Goal: Use online tool/utility: Utilize a website feature to perform a specific function

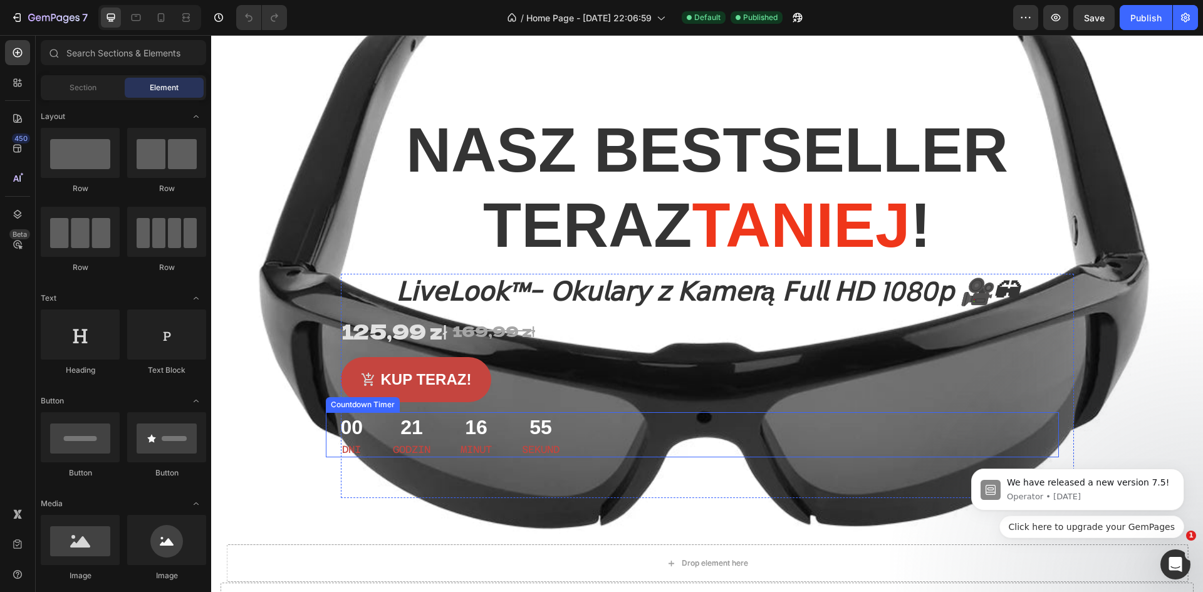
scroll to position [313, 0]
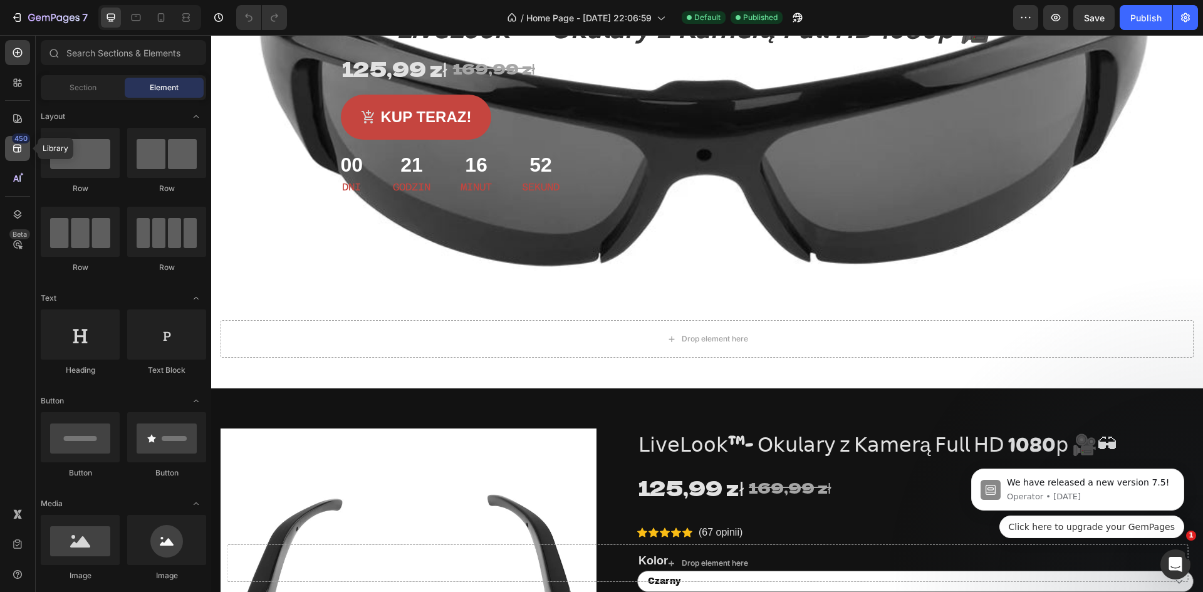
click at [12, 145] on icon at bounding box center [17, 148] width 13 height 13
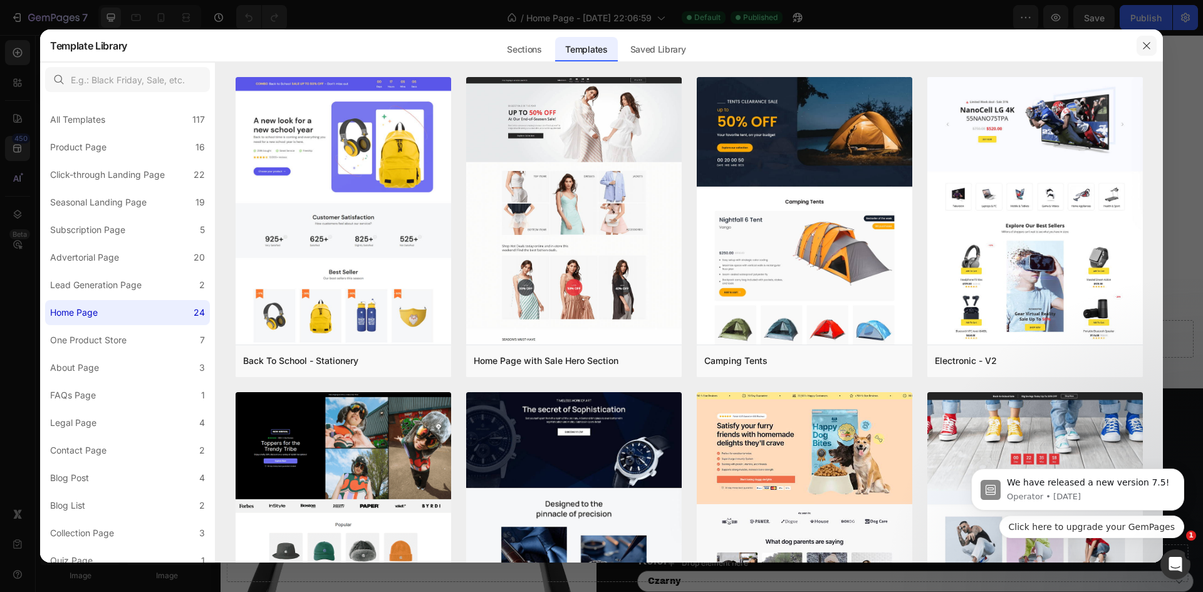
click at [1140, 39] on button "button" at bounding box center [1147, 46] width 20 height 20
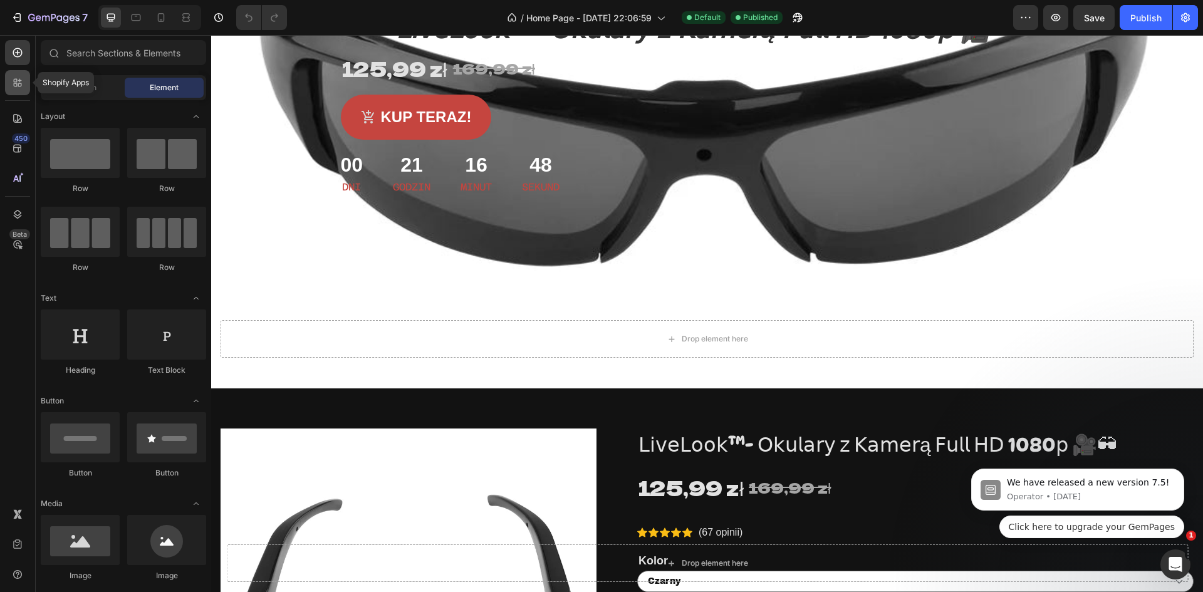
click at [14, 80] on icon at bounding box center [16, 81] width 4 height 4
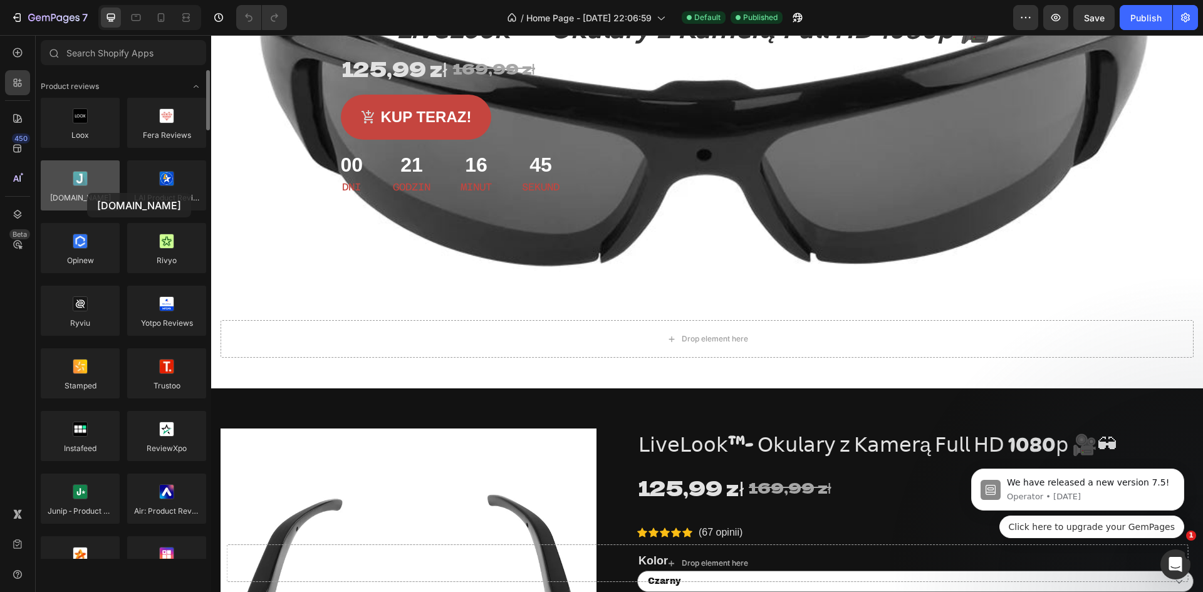
click at [87, 193] on div at bounding box center [80, 185] width 79 height 50
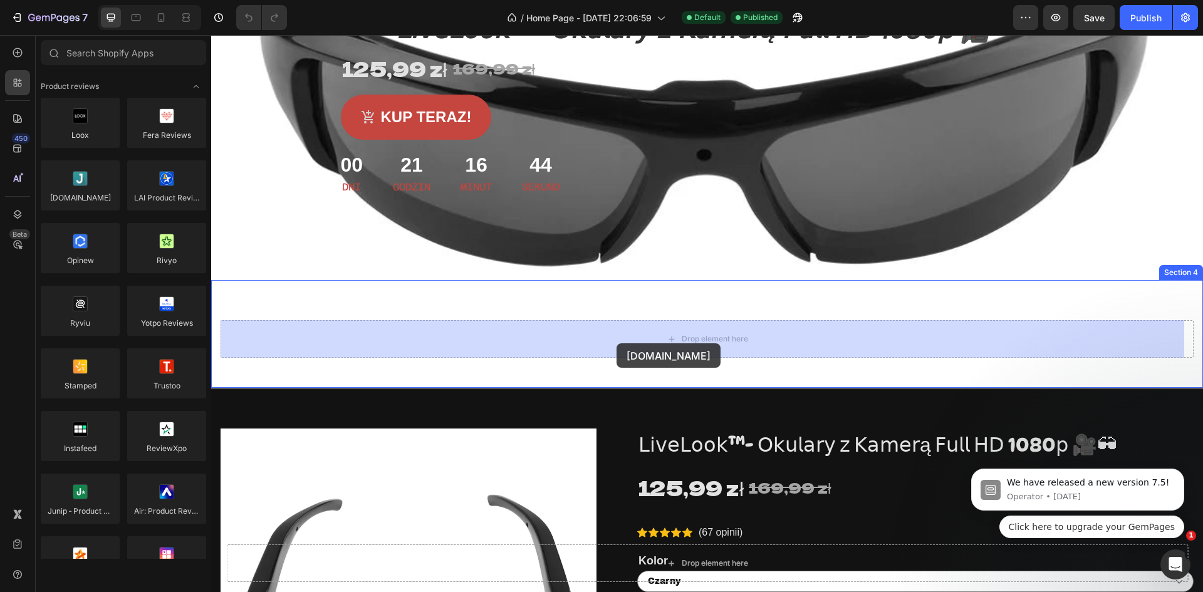
drag, startPoint x: 298, startPoint y: 228, endPoint x: 617, endPoint y: 343, distance: 338.6
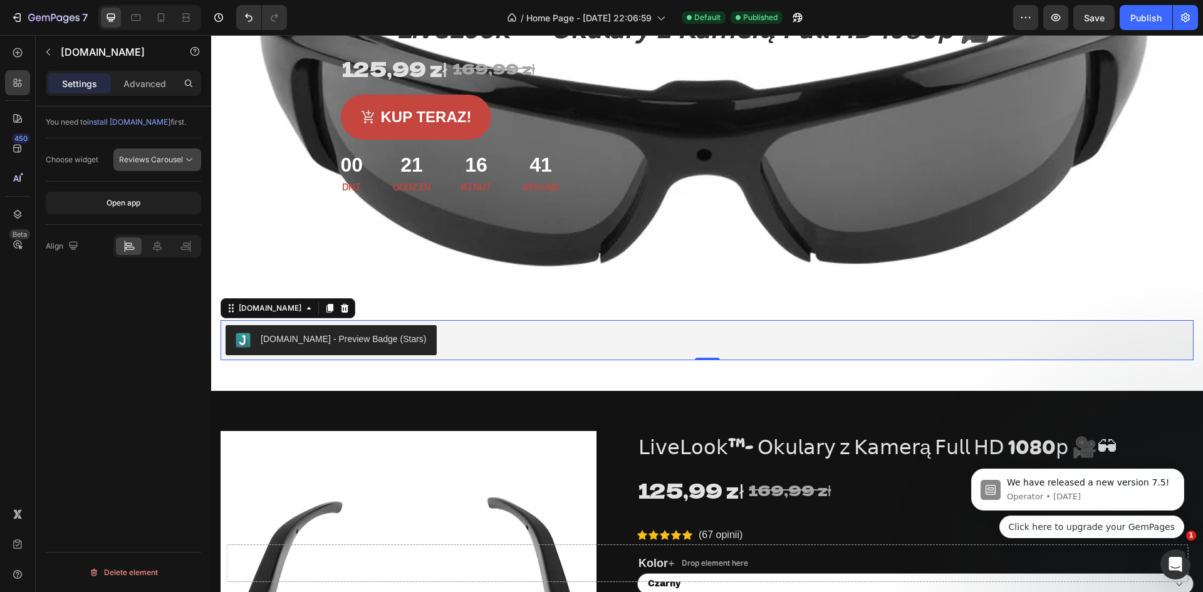
click at [152, 159] on span "Reviews Carousel" at bounding box center [151, 159] width 64 height 9
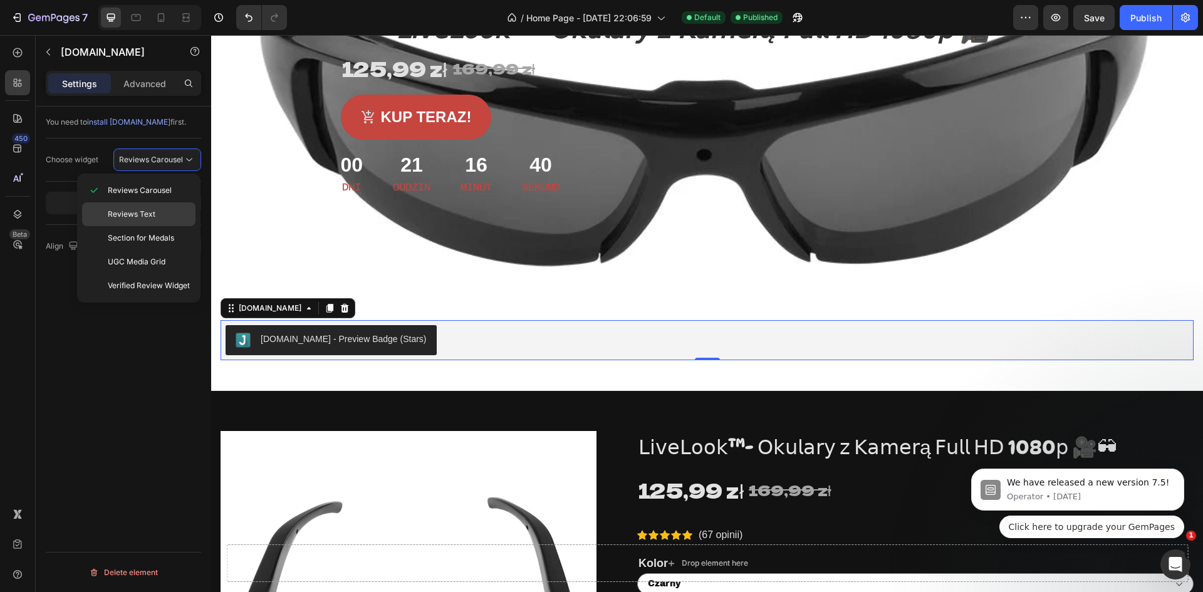
click at [153, 226] on div "Reviews Text" at bounding box center [138, 238] width 113 height 24
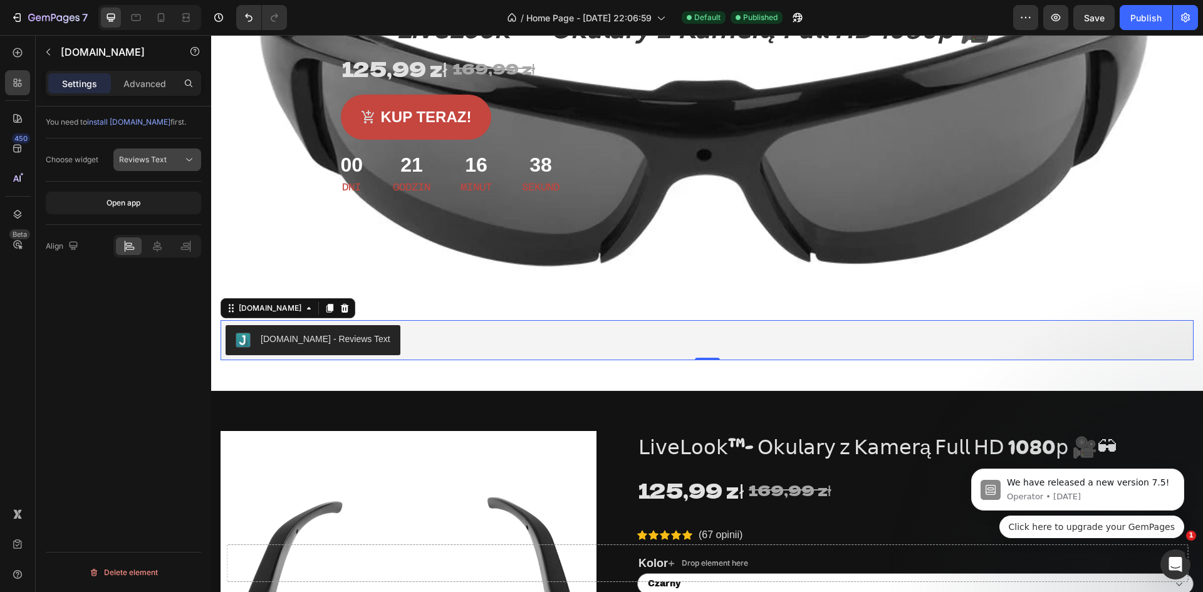
click at [171, 162] on div "Reviews Text" at bounding box center [151, 159] width 64 height 11
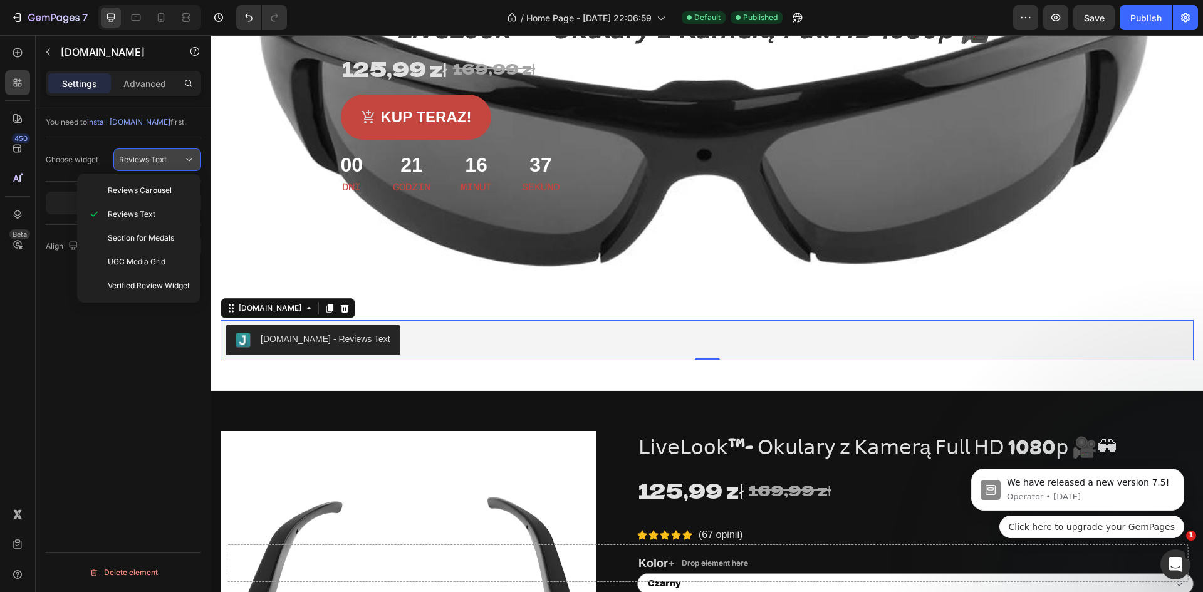
click at [170, 158] on div "Reviews Text" at bounding box center [151, 159] width 64 height 11
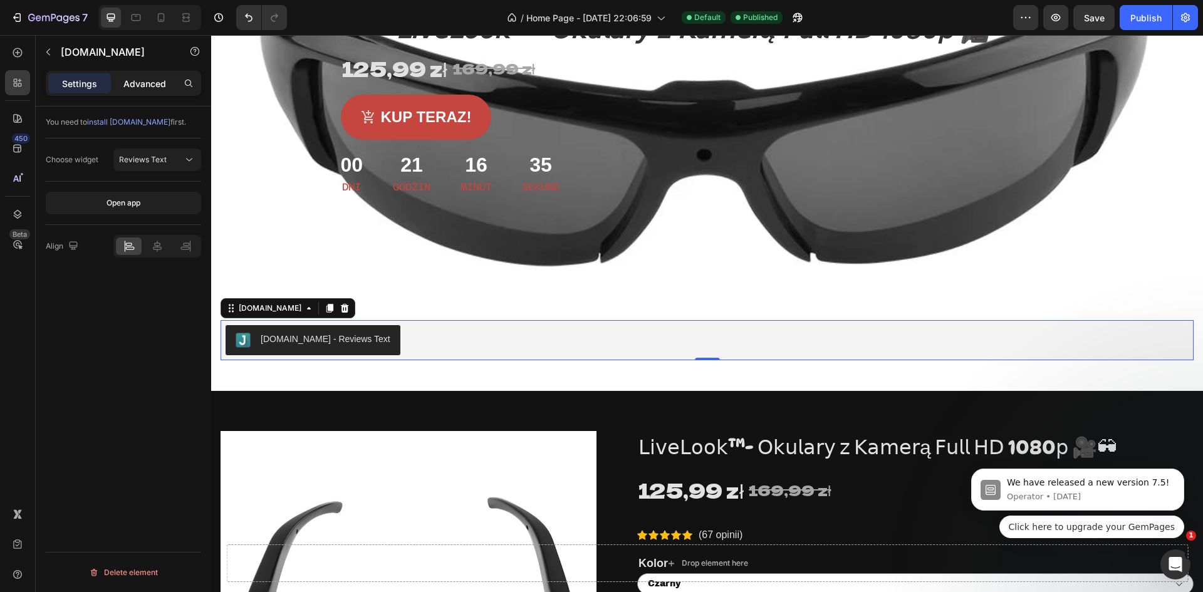
click at [140, 90] on p "Advanced" at bounding box center [144, 83] width 43 height 13
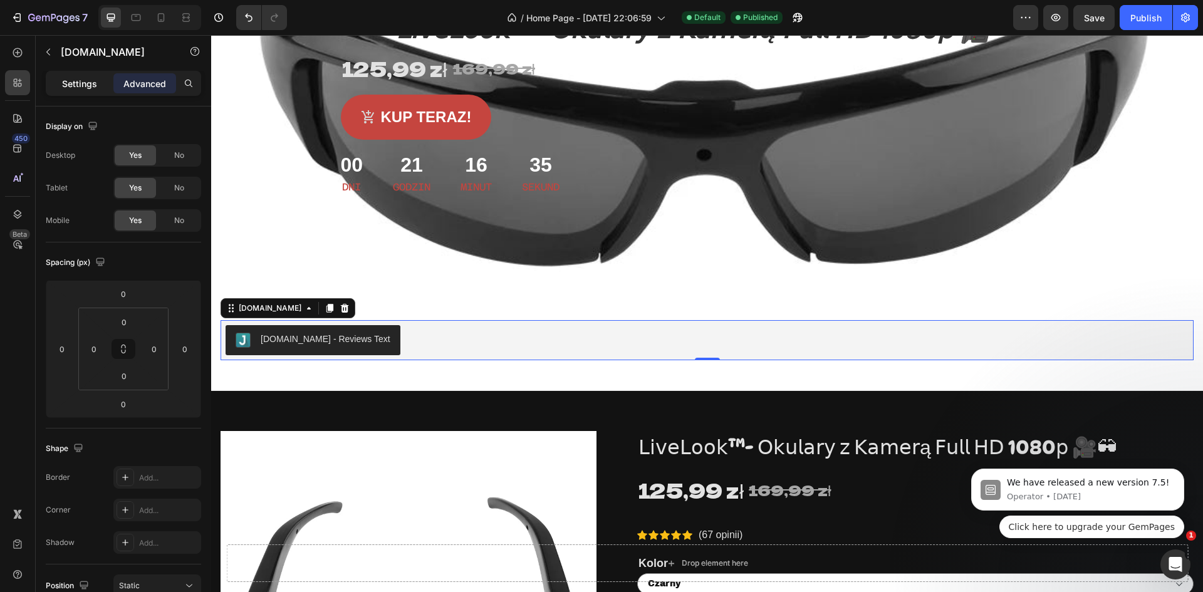
click at [85, 88] on p "Settings" at bounding box center [79, 83] width 35 height 13
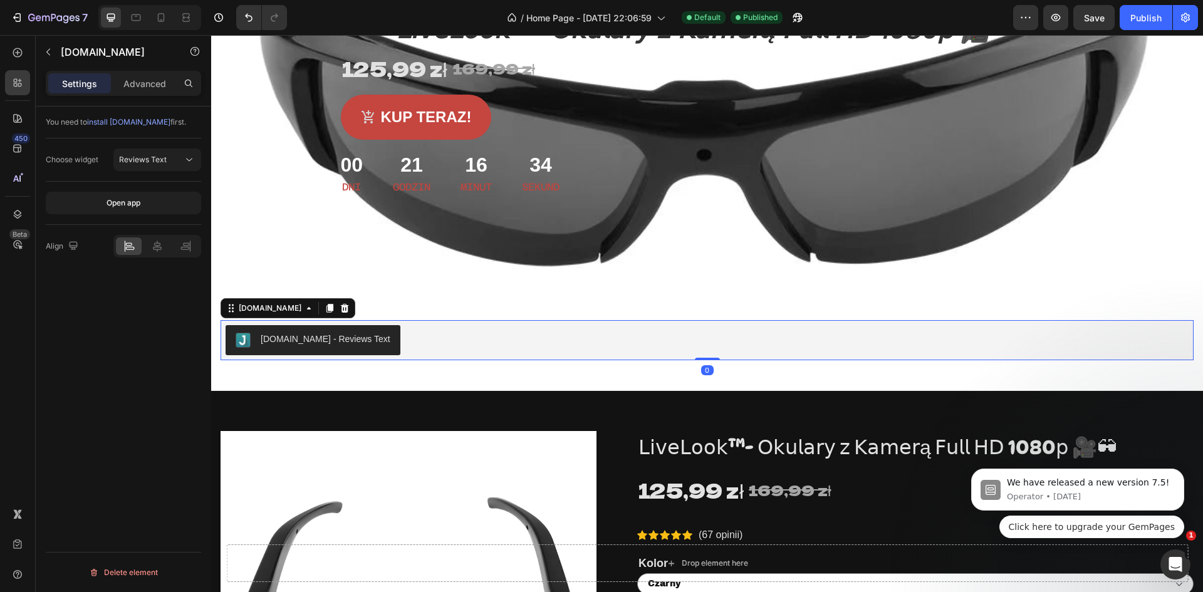
click at [132, 125] on span "install [DOMAIN_NAME]" at bounding box center [128, 121] width 83 height 9
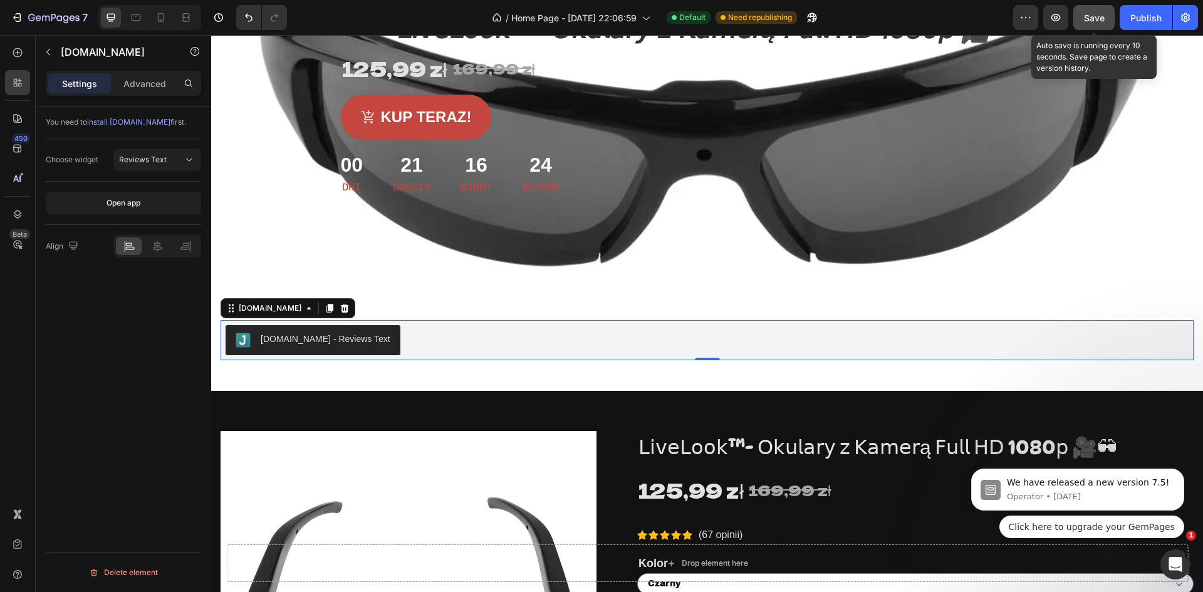
click at [1102, 16] on span "Save" at bounding box center [1094, 18] width 21 height 11
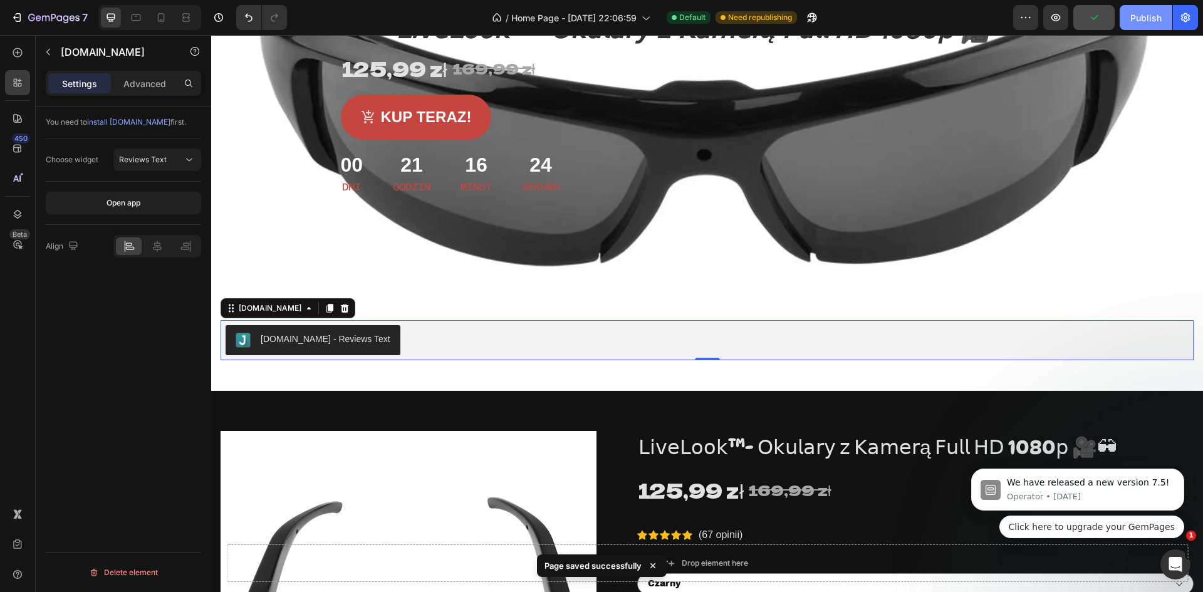
click at [1140, 15] on div "Publish" at bounding box center [1145, 17] width 31 height 13
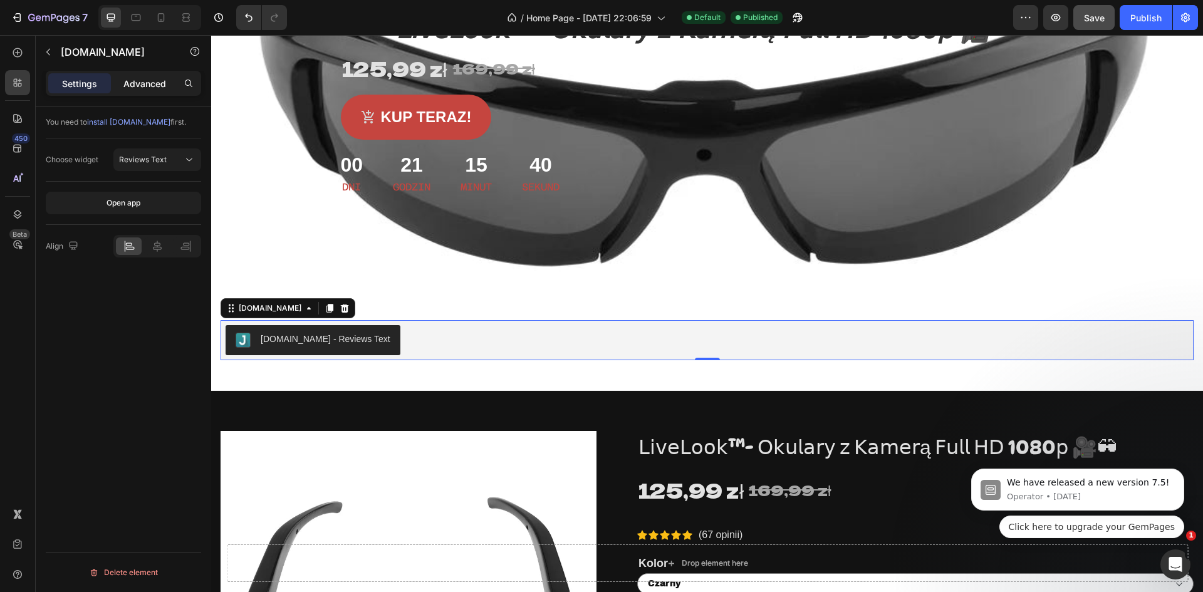
click at [139, 84] on p "Advanced" at bounding box center [144, 83] width 43 height 13
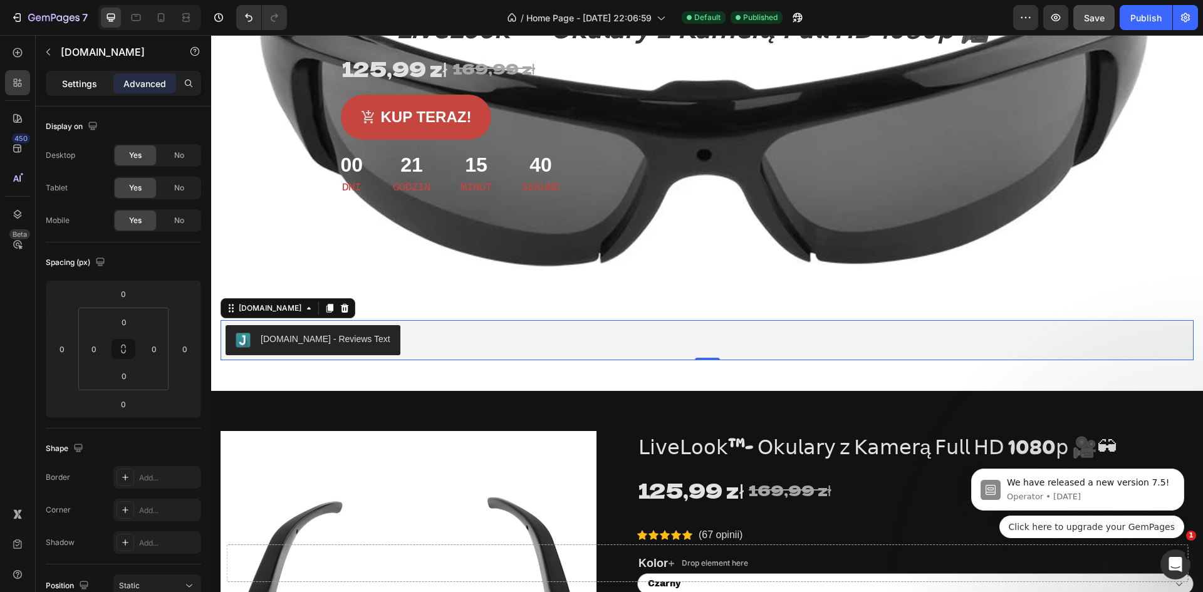
click at [89, 81] on p "Settings" at bounding box center [79, 83] width 35 height 13
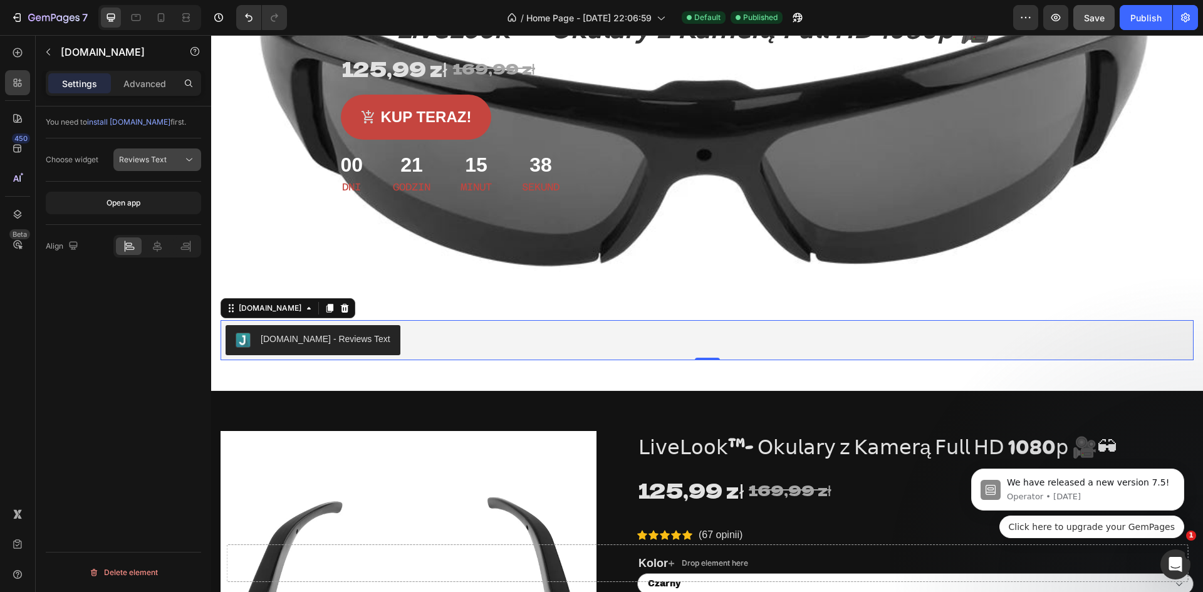
click at [168, 159] on div "Reviews Text" at bounding box center [151, 159] width 64 height 11
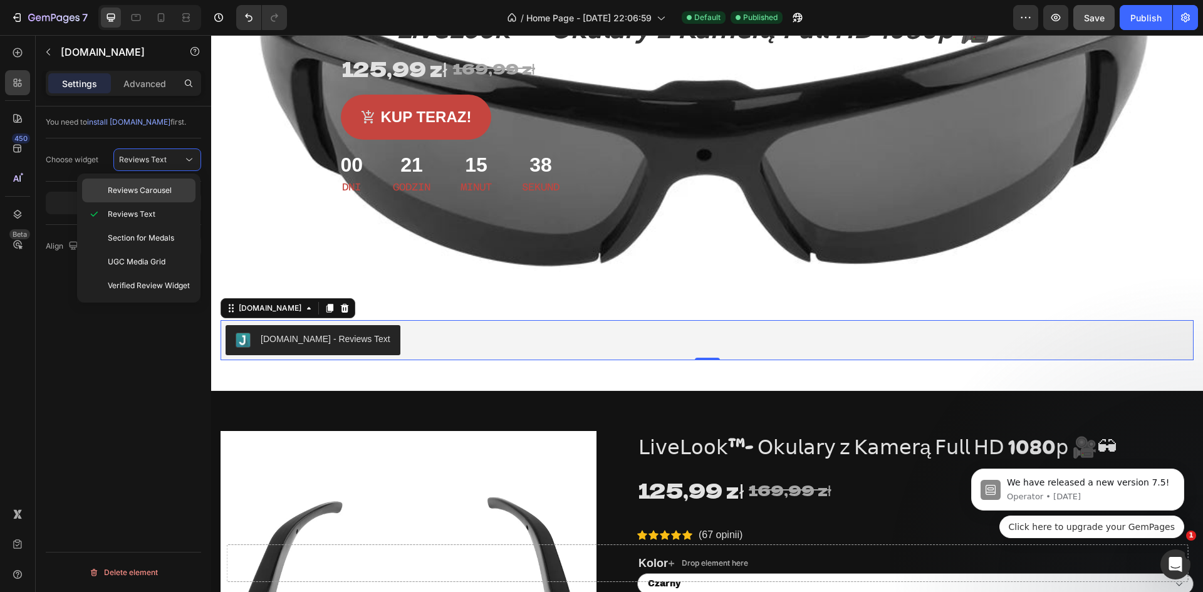
click at [168, 188] on span "Reviews Carousel" at bounding box center [140, 190] width 64 height 11
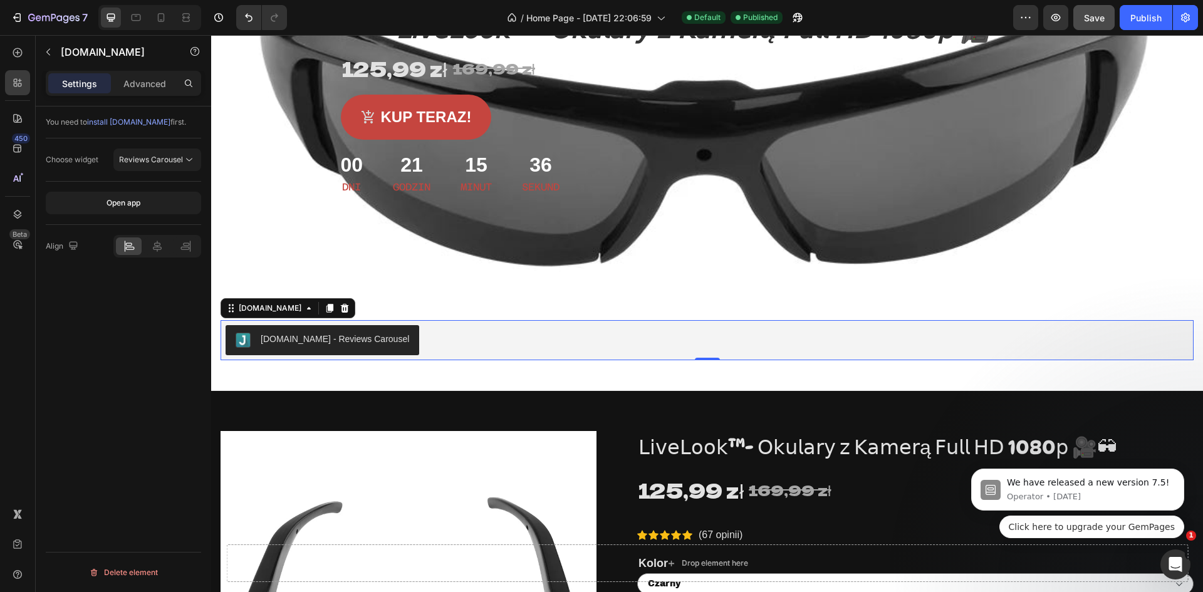
click at [1103, 6] on button "Save" at bounding box center [1093, 17] width 41 height 25
click at [1147, 19] on div "Publish" at bounding box center [1145, 17] width 31 height 13
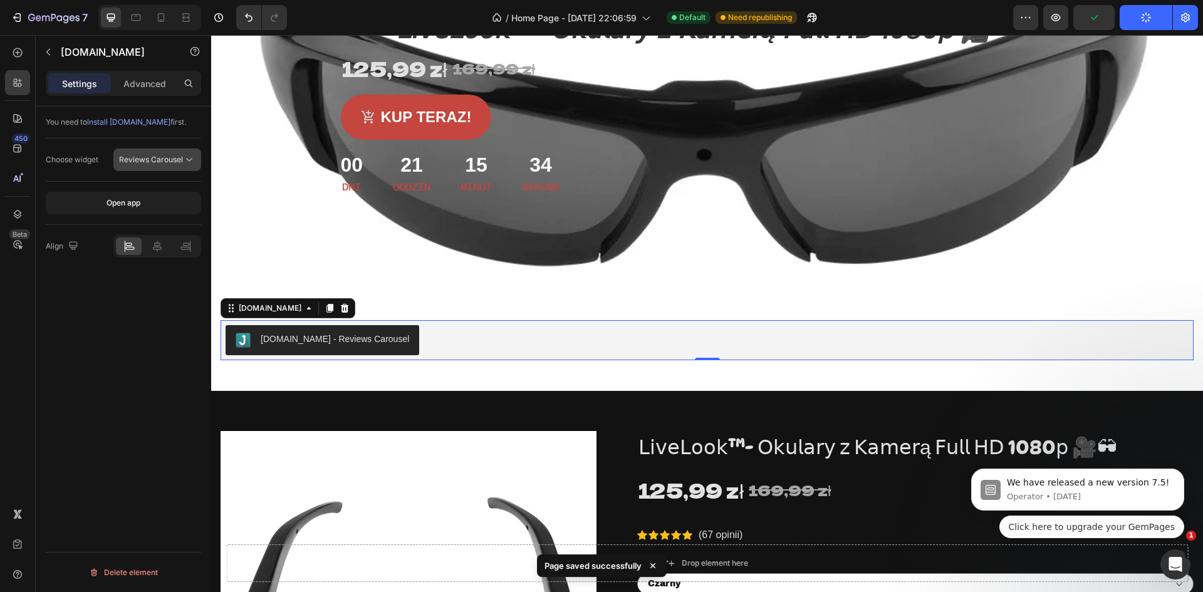
click at [166, 162] on span "Reviews Carousel" at bounding box center [151, 159] width 64 height 9
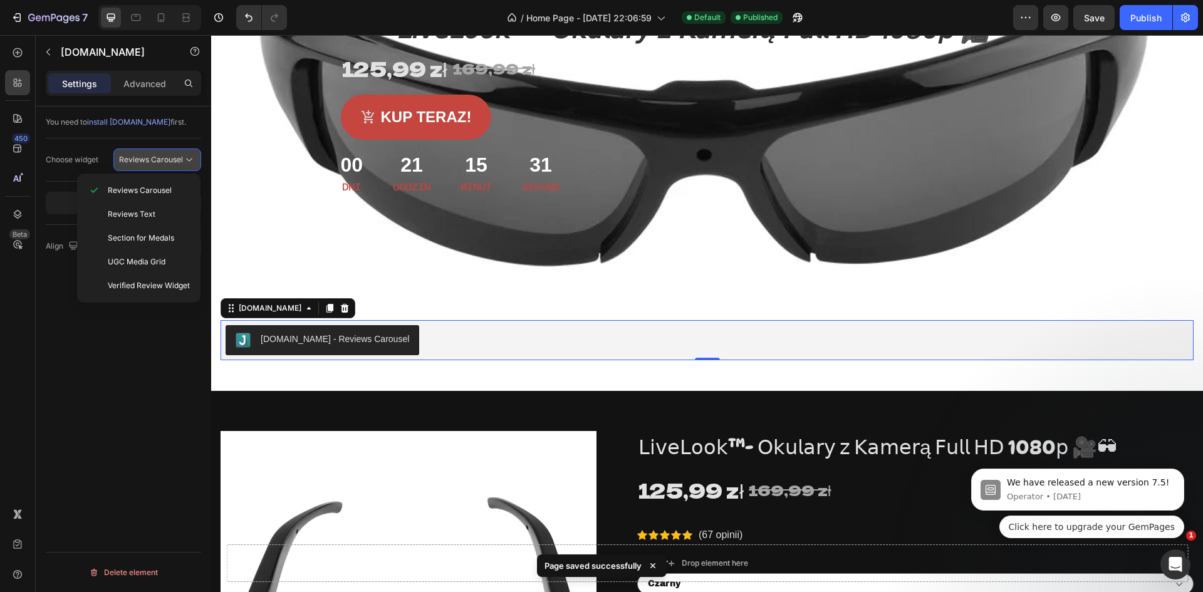
click at [166, 162] on span "Reviews Carousel" at bounding box center [151, 159] width 64 height 9
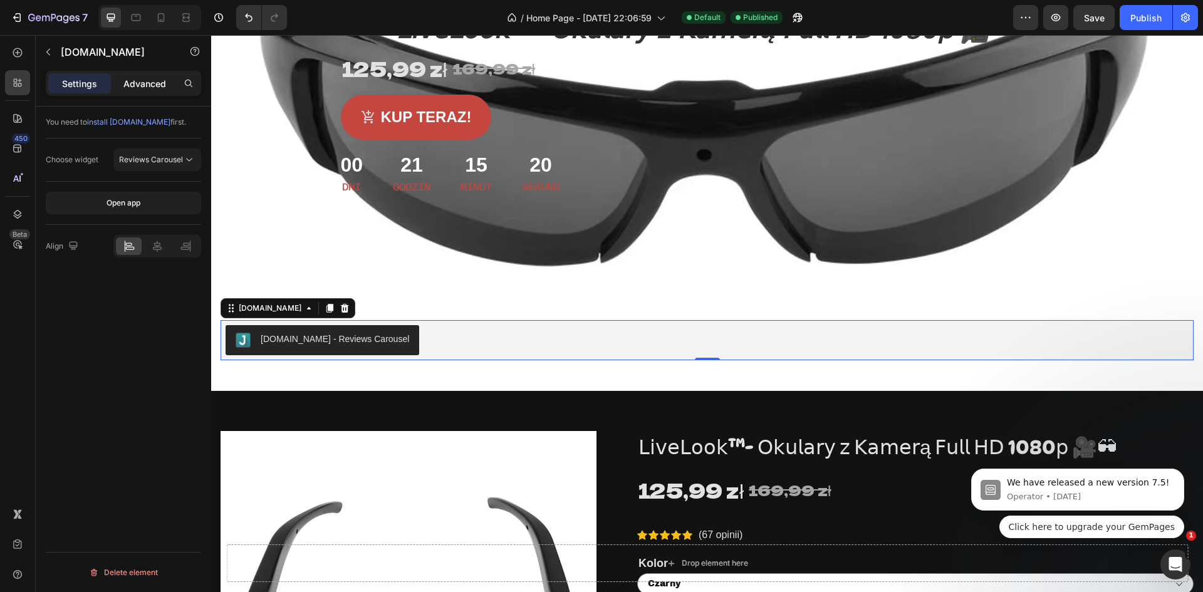
click at [142, 88] on p "Advanced" at bounding box center [144, 83] width 43 height 13
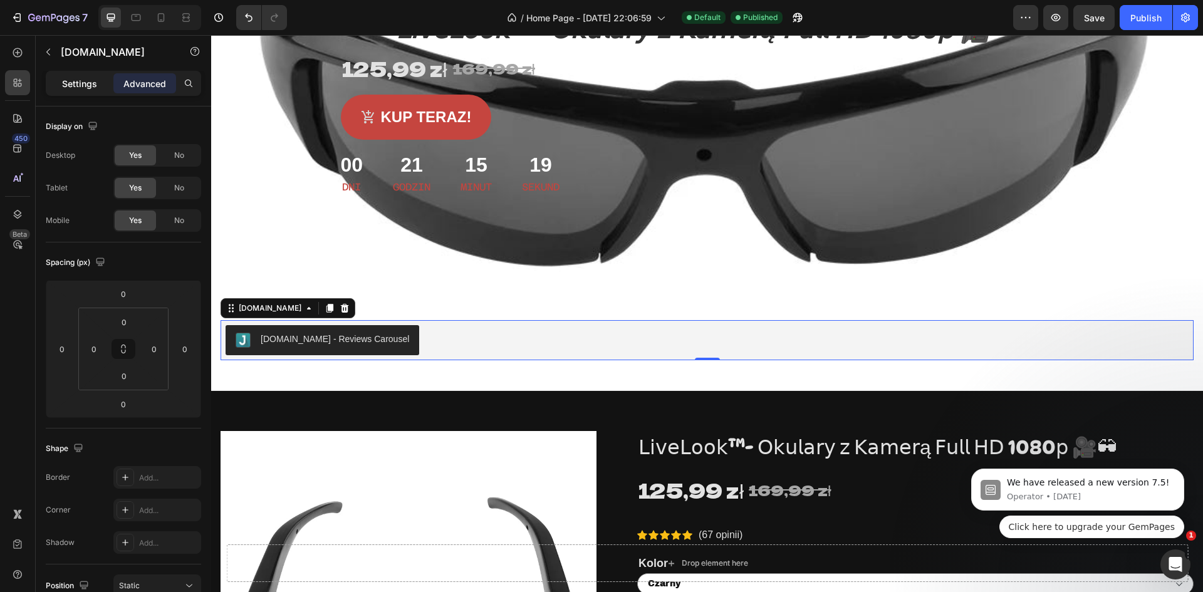
click at [91, 81] on p "Settings" at bounding box center [79, 83] width 35 height 13
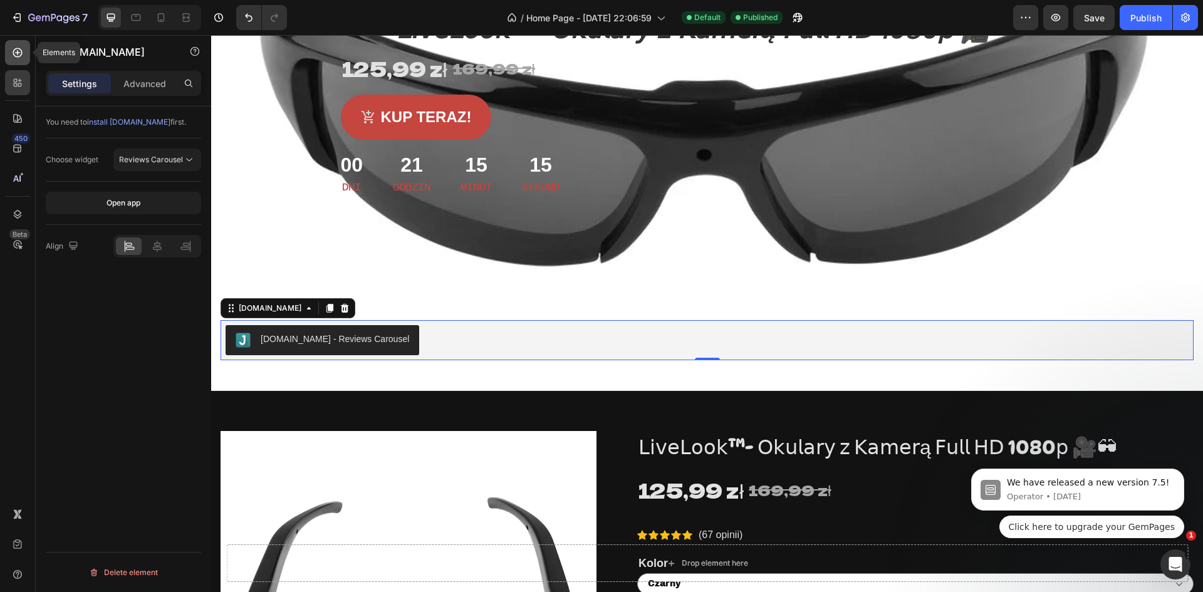
click at [25, 59] on div at bounding box center [17, 52] width 25 height 25
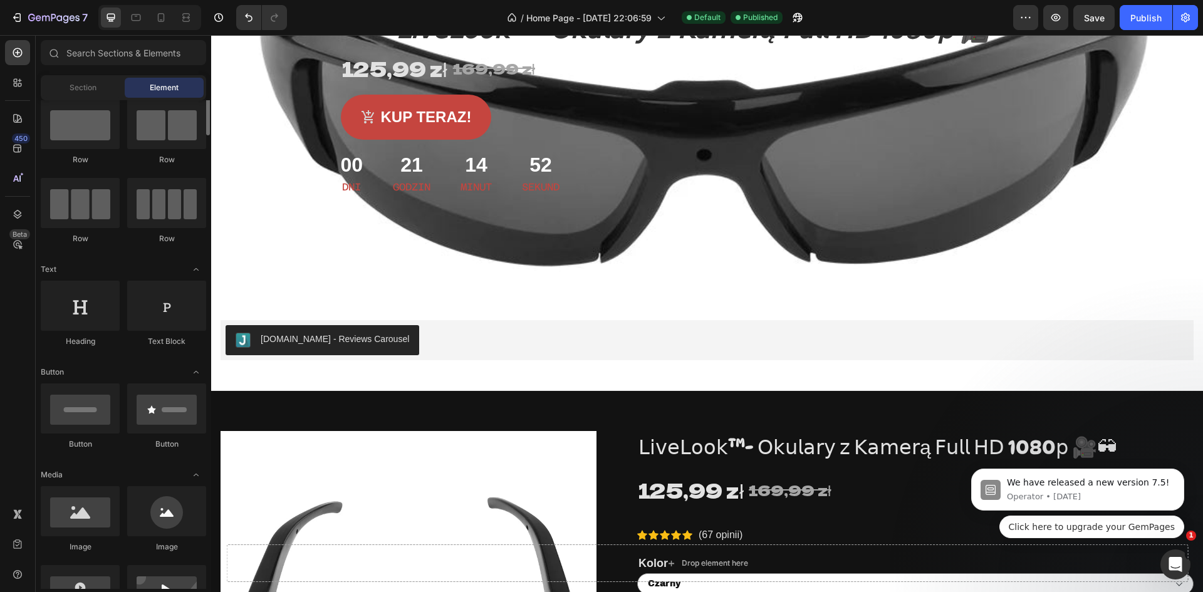
scroll to position [0, 0]
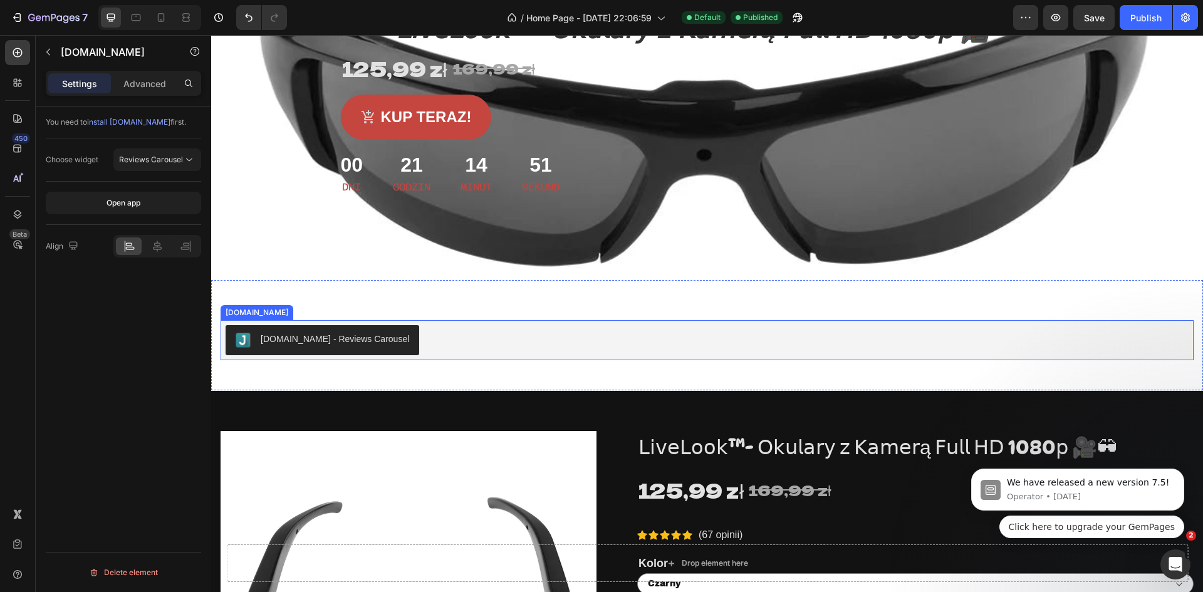
click at [377, 340] on div "[DOMAIN_NAME] - Reviews Carousel" at bounding box center [335, 339] width 149 height 13
click at [156, 167] on button "Reviews Carousel" at bounding box center [157, 160] width 88 height 23
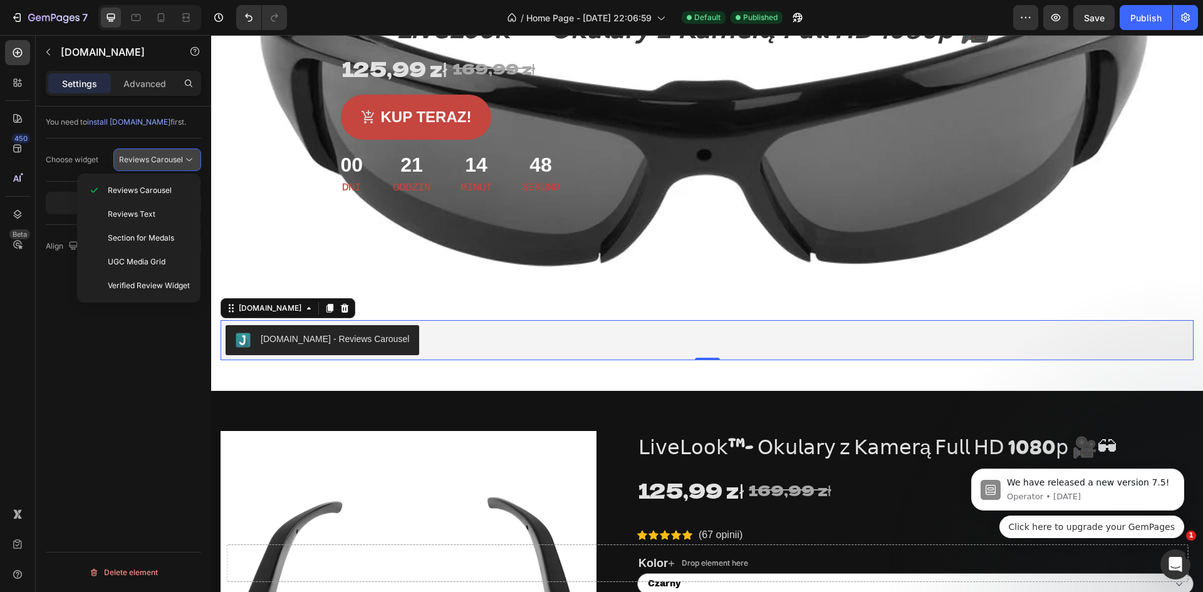
click at [158, 151] on button "Reviews Carousel" at bounding box center [157, 160] width 88 height 23
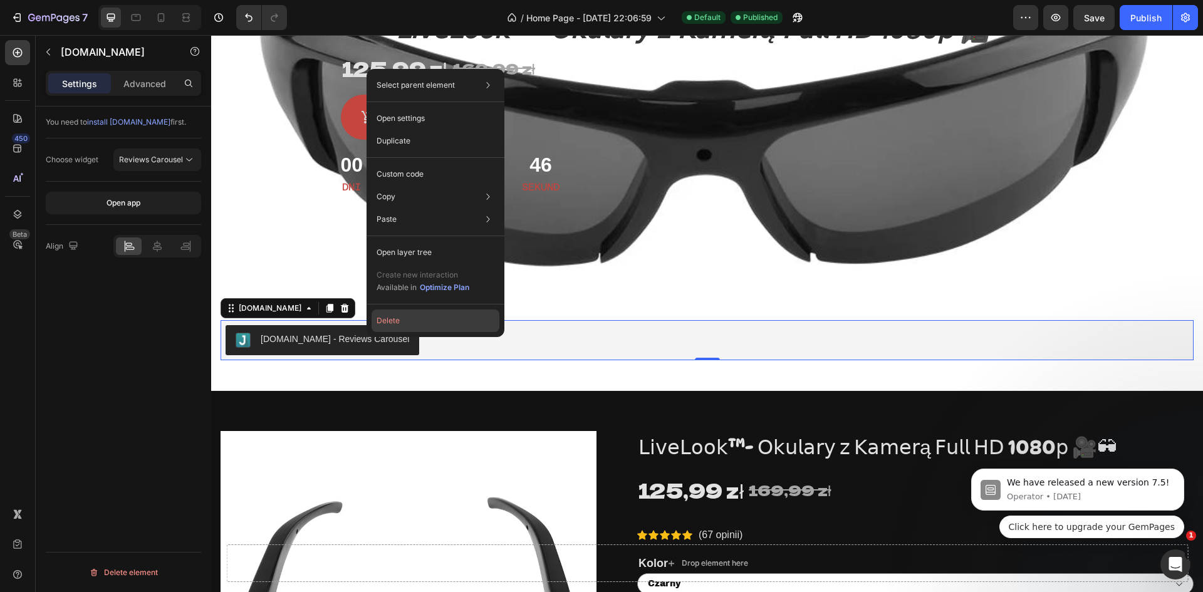
click at [414, 321] on button "Delete" at bounding box center [436, 321] width 128 height 23
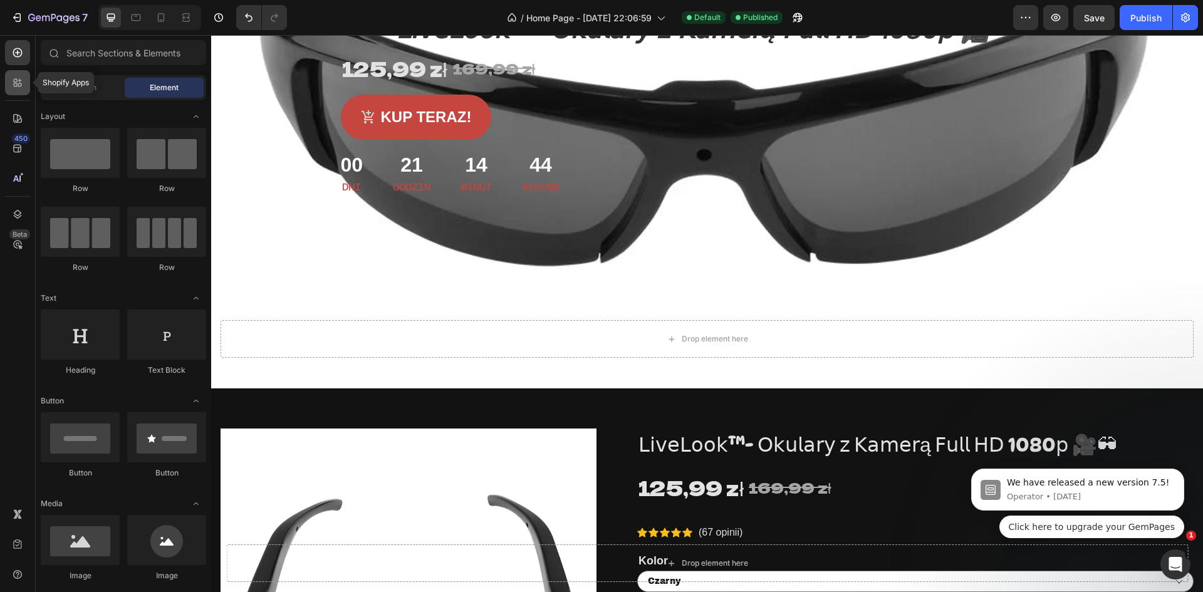
click at [14, 79] on icon at bounding box center [17, 82] width 13 height 13
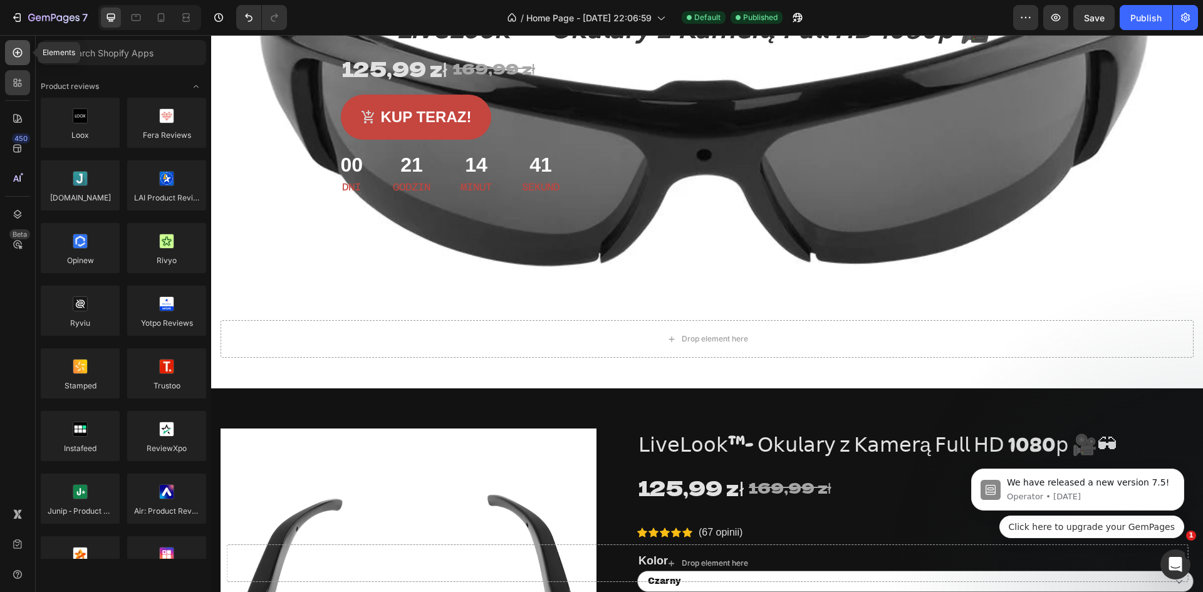
click at [26, 60] on div at bounding box center [17, 52] width 25 height 25
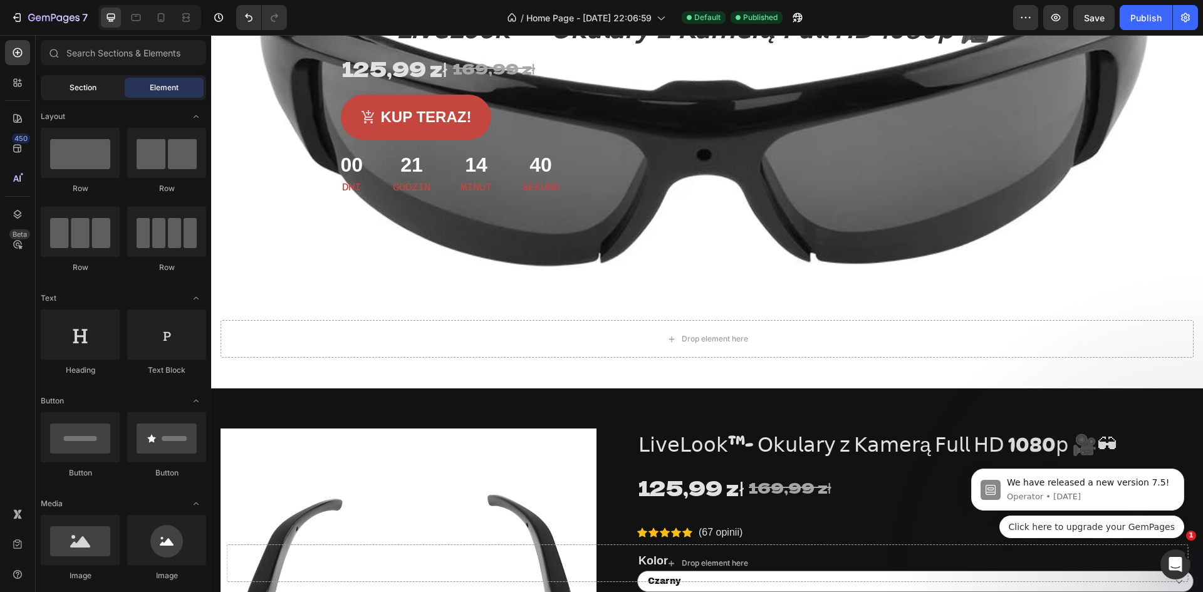
click at [60, 78] on div "Section" at bounding box center [82, 88] width 79 height 20
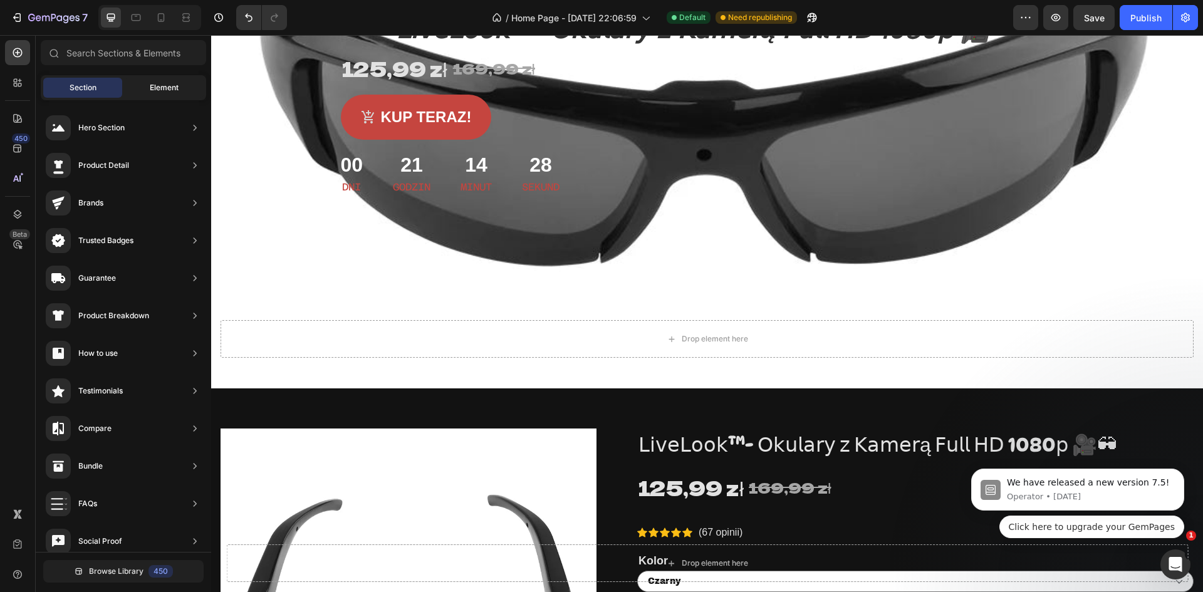
click at [177, 82] on span "Element" at bounding box center [164, 87] width 29 height 11
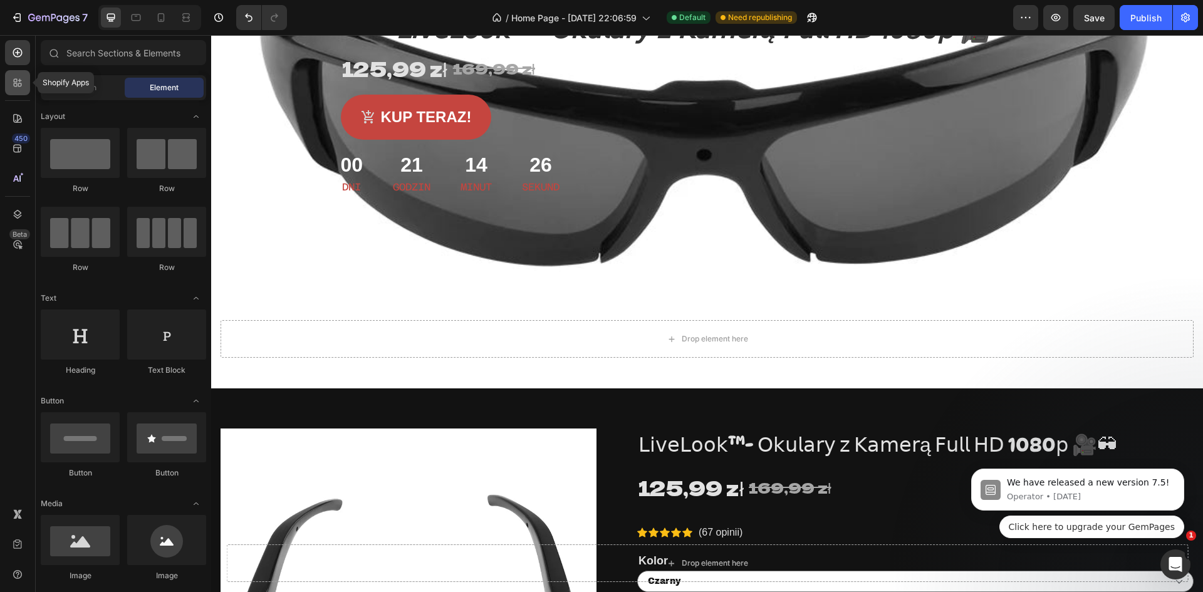
click at [13, 88] on icon at bounding box center [17, 82] width 13 height 13
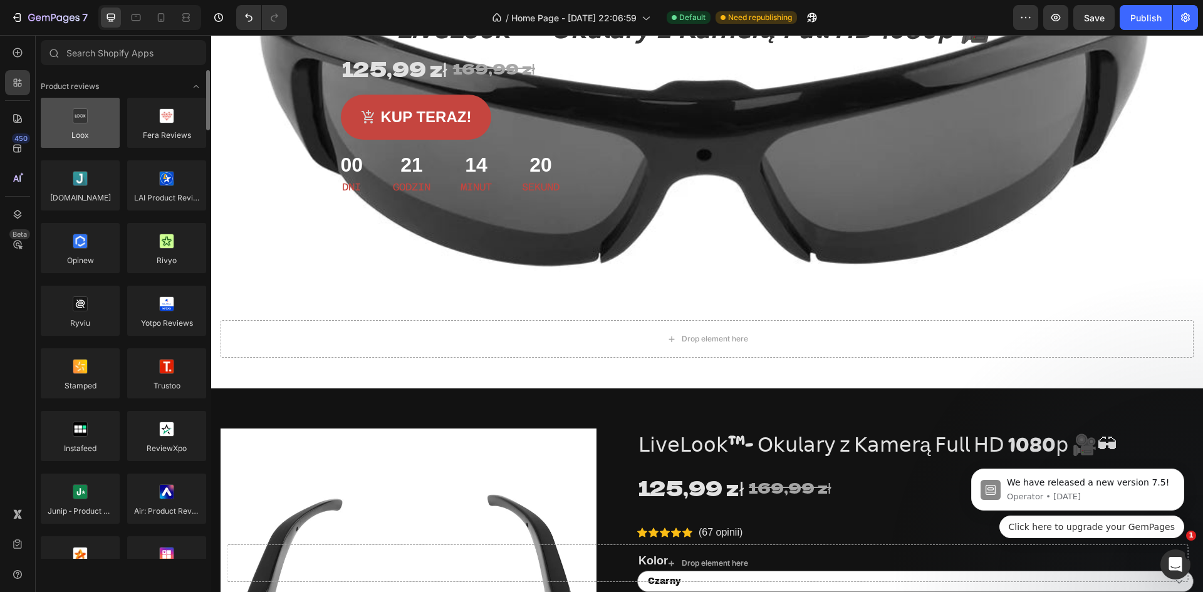
click at [93, 136] on div at bounding box center [80, 123] width 79 height 50
click at [93, 137] on div at bounding box center [80, 123] width 79 height 50
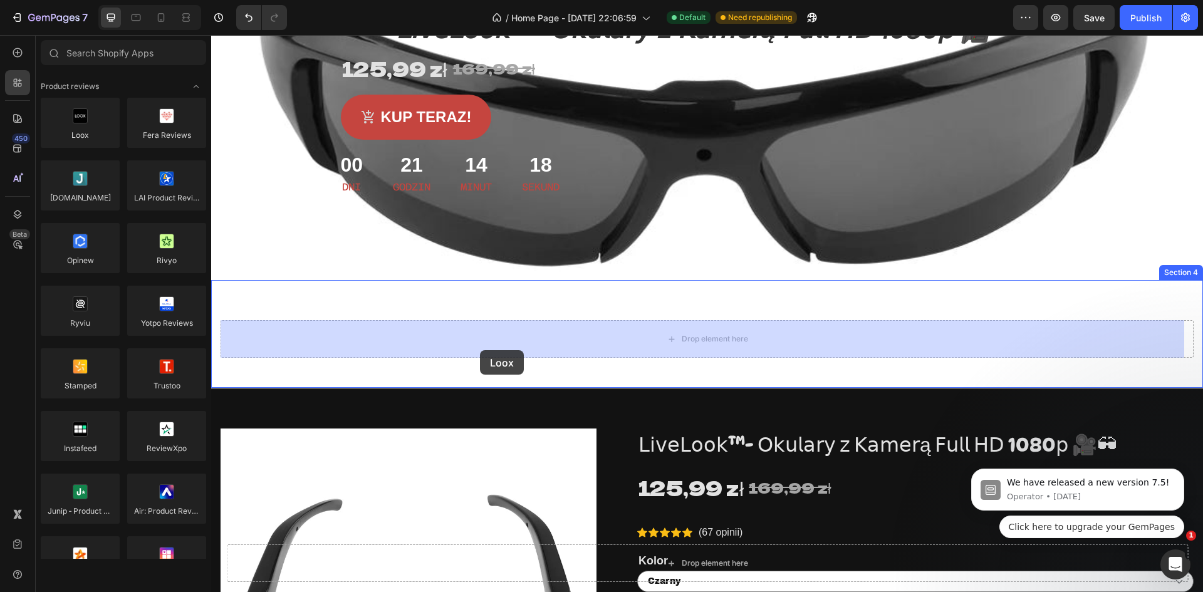
drag, startPoint x: 311, startPoint y: 170, endPoint x: 480, endPoint y: 350, distance: 246.9
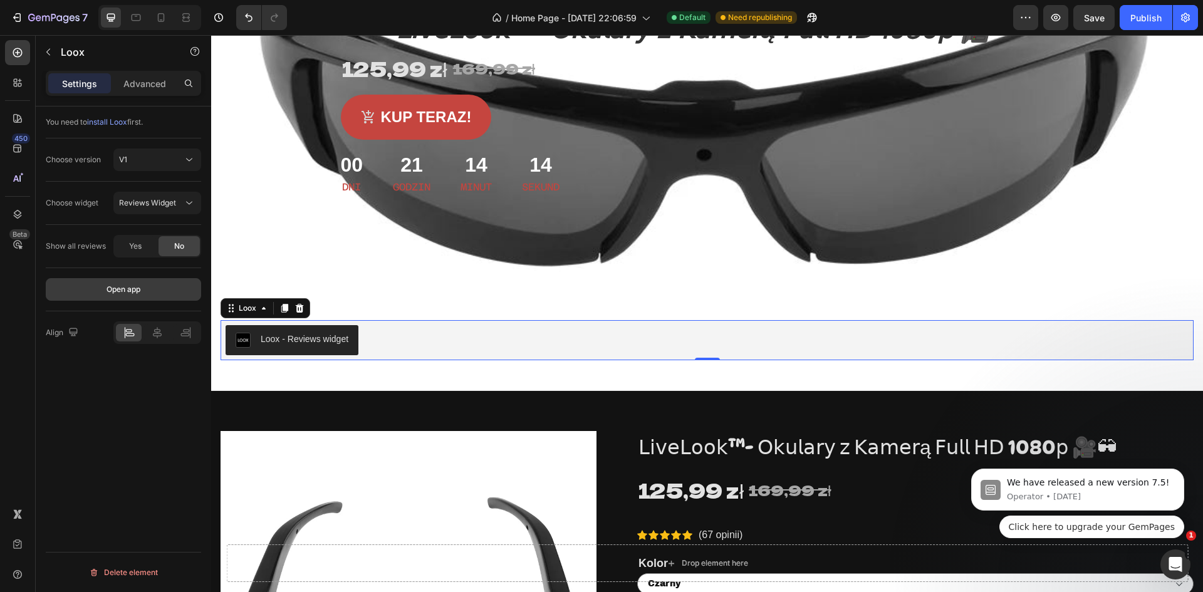
click at [143, 285] on button "Open app" at bounding box center [123, 289] width 155 height 23
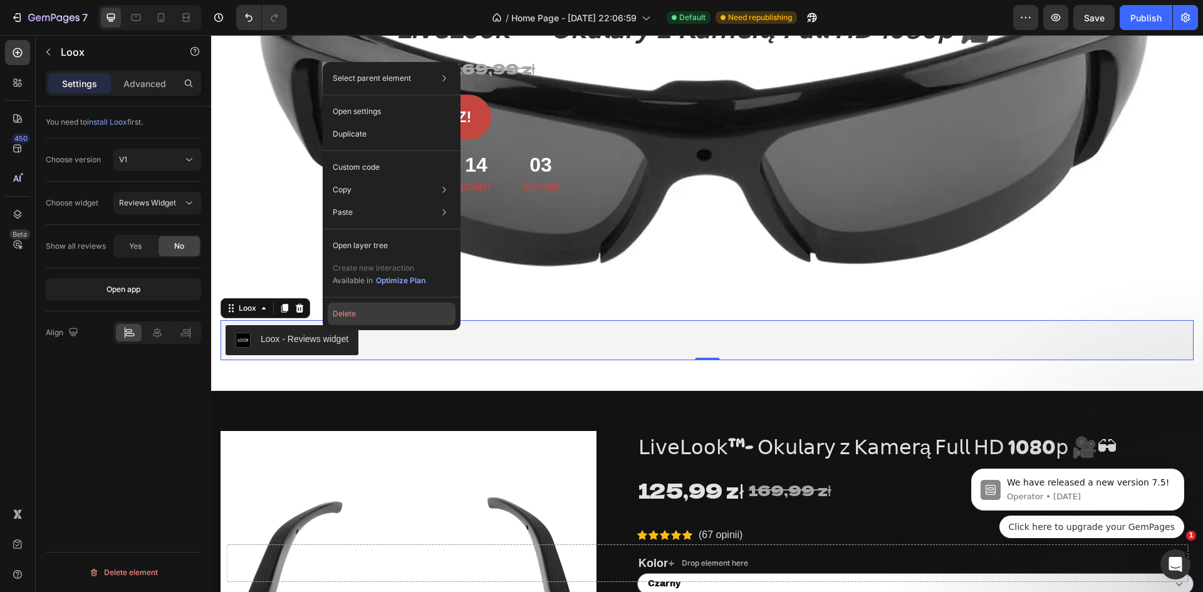
click at [392, 310] on button "Delete" at bounding box center [392, 314] width 128 height 23
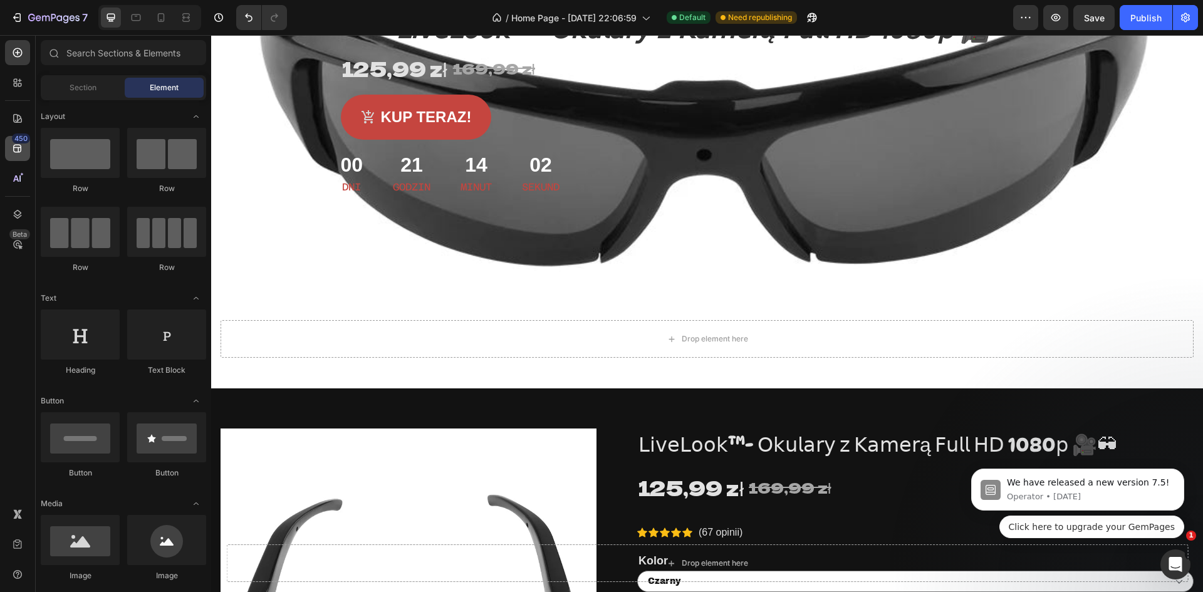
click at [29, 142] on div "450" at bounding box center [17, 148] width 25 height 25
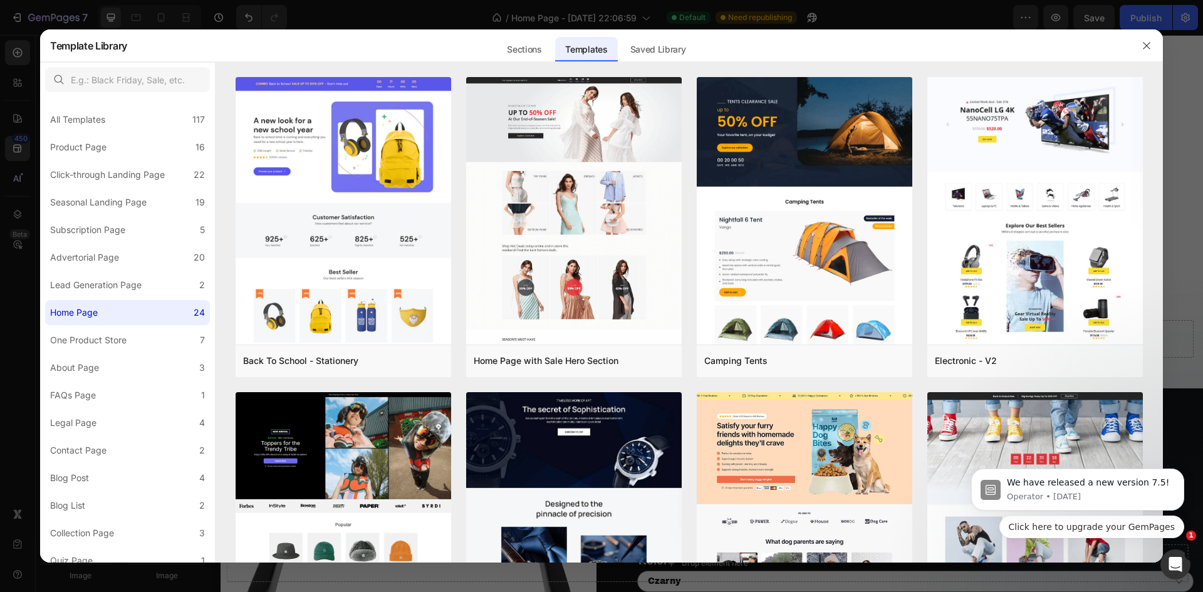
click at [1157, 45] on div at bounding box center [1146, 45] width 33 height 33
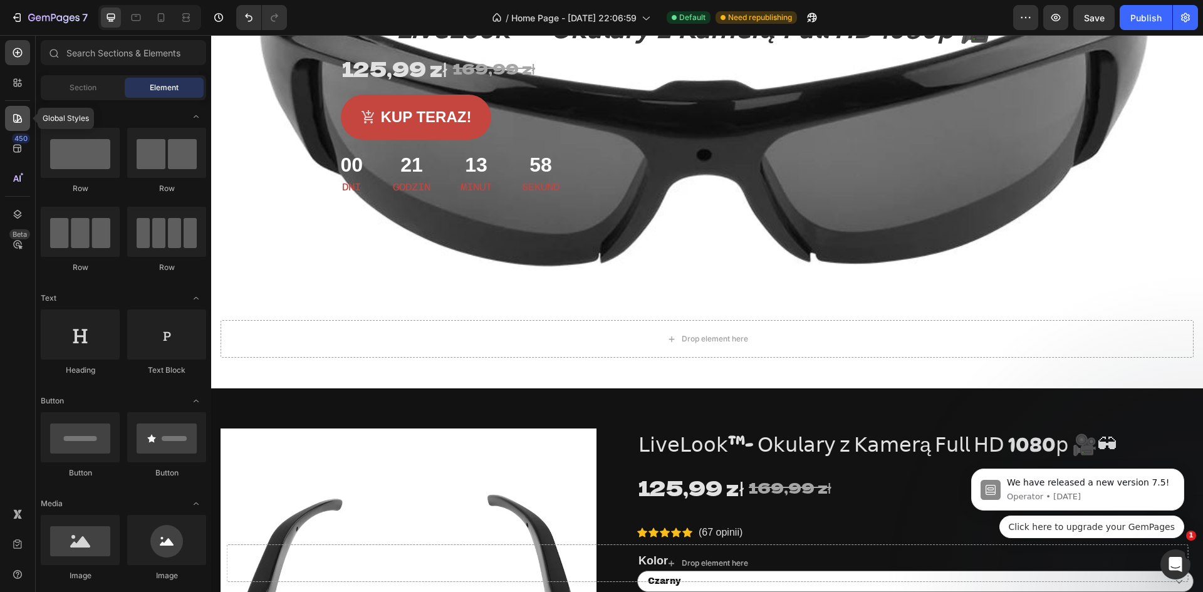
click at [13, 112] on div at bounding box center [17, 118] width 25 height 25
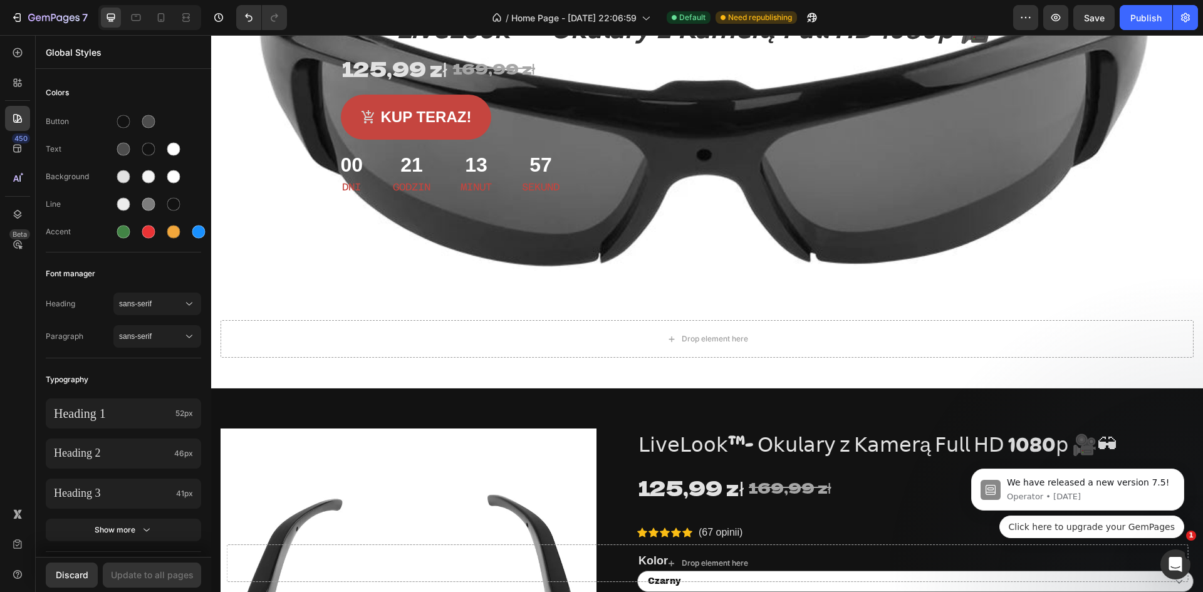
click at [14, 70] on div "450 Beta" at bounding box center [17, 271] width 25 height 462
click at [16, 74] on div at bounding box center [17, 82] width 25 height 25
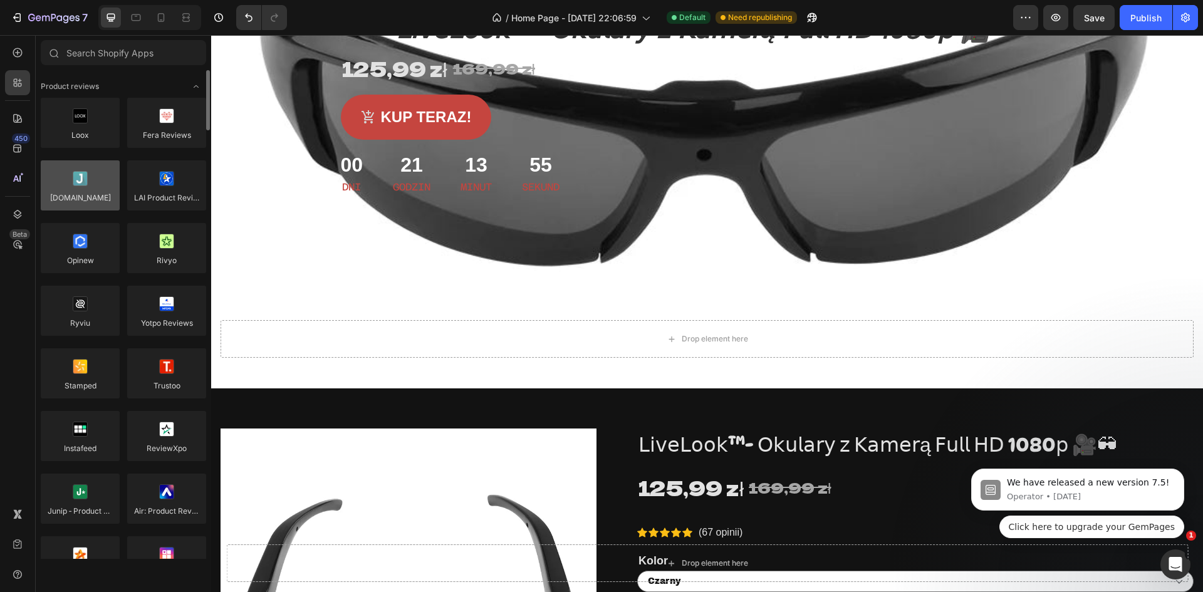
click at [60, 175] on div at bounding box center [80, 185] width 79 height 50
click at [74, 180] on div at bounding box center [80, 185] width 79 height 50
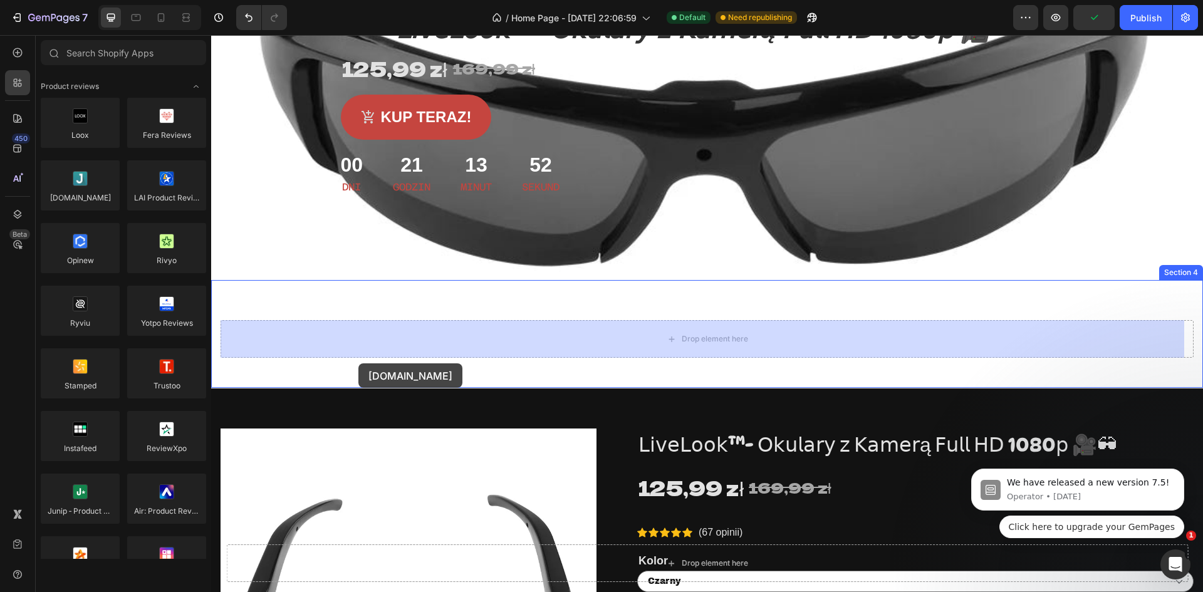
drag, startPoint x: 316, startPoint y: 213, endPoint x: 360, endPoint y: 362, distance: 155.3
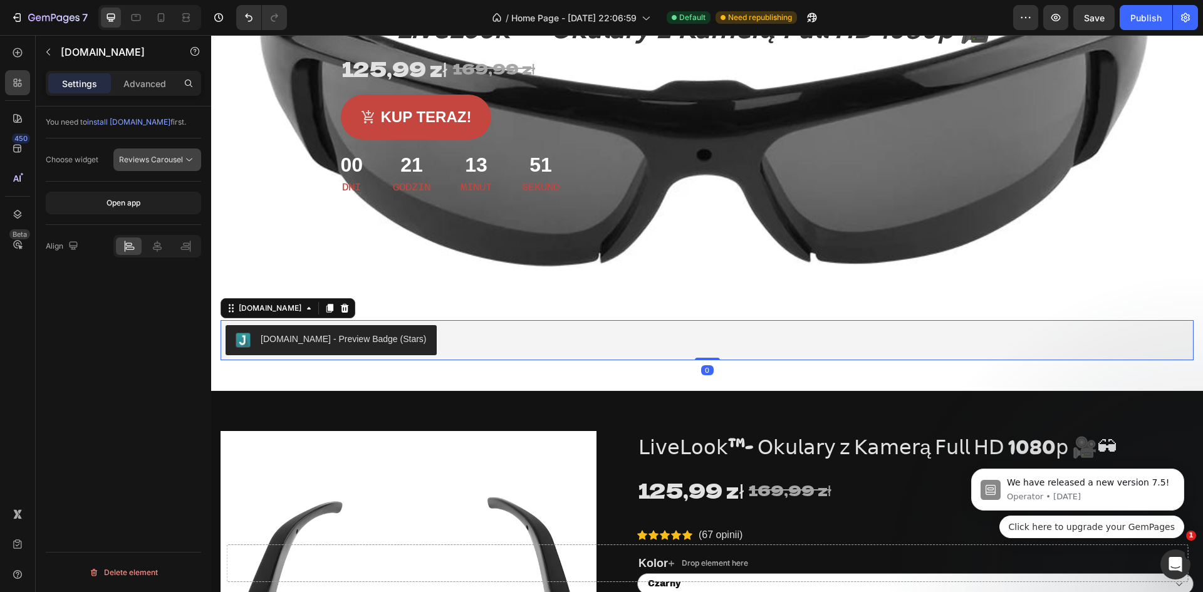
click at [174, 158] on span "Reviews Carousel" at bounding box center [151, 159] width 64 height 9
click at [140, 355] on div "You need to install [DOMAIN_NAME] first. Choose widget Reviews Carousel Open ap…" at bounding box center [123, 367] width 175 height 521
click at [164, 208] on button "Open app" at bounding box center [123, 203] width 155 height 23
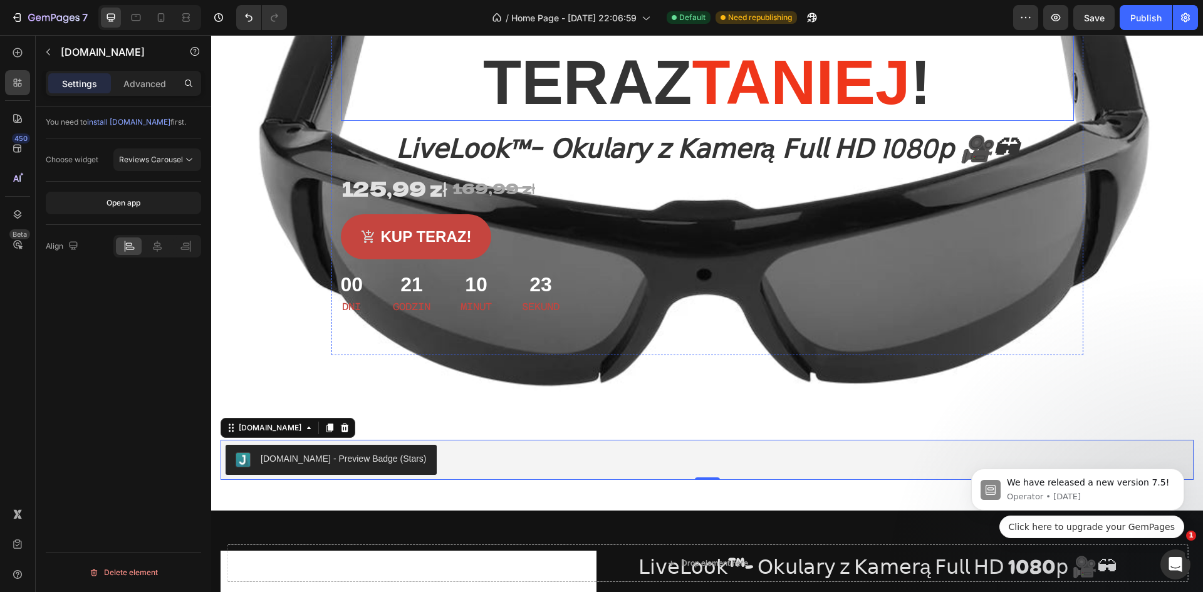
scroll to position [188, 0]
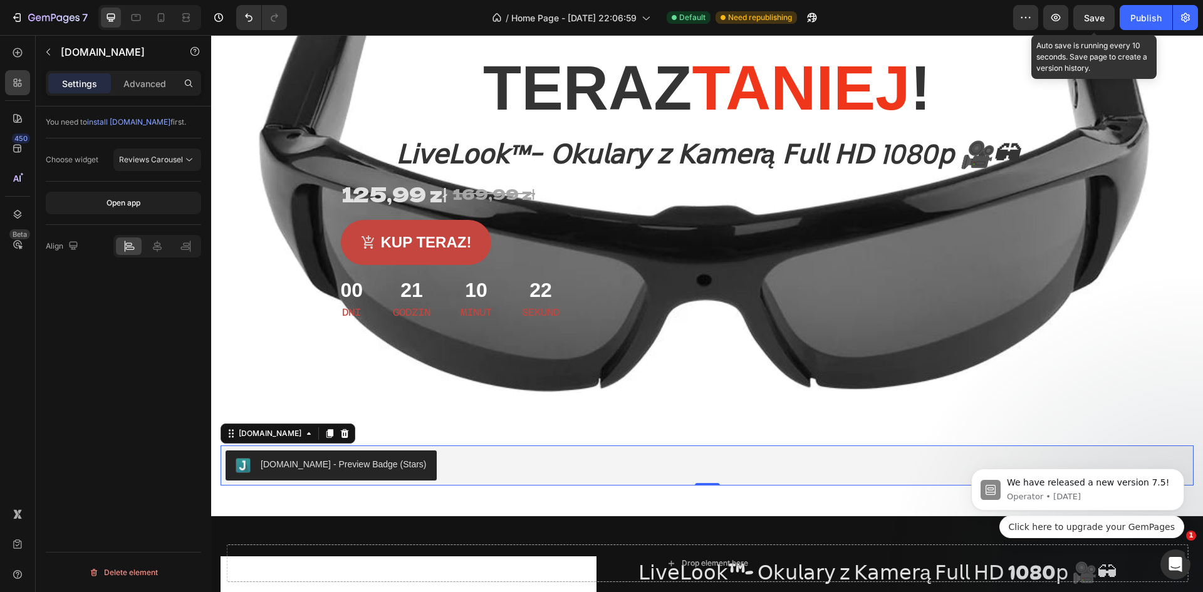
click at [1098, 19] on span "Save" at bounding box center [1094, 18] width 21 height 11
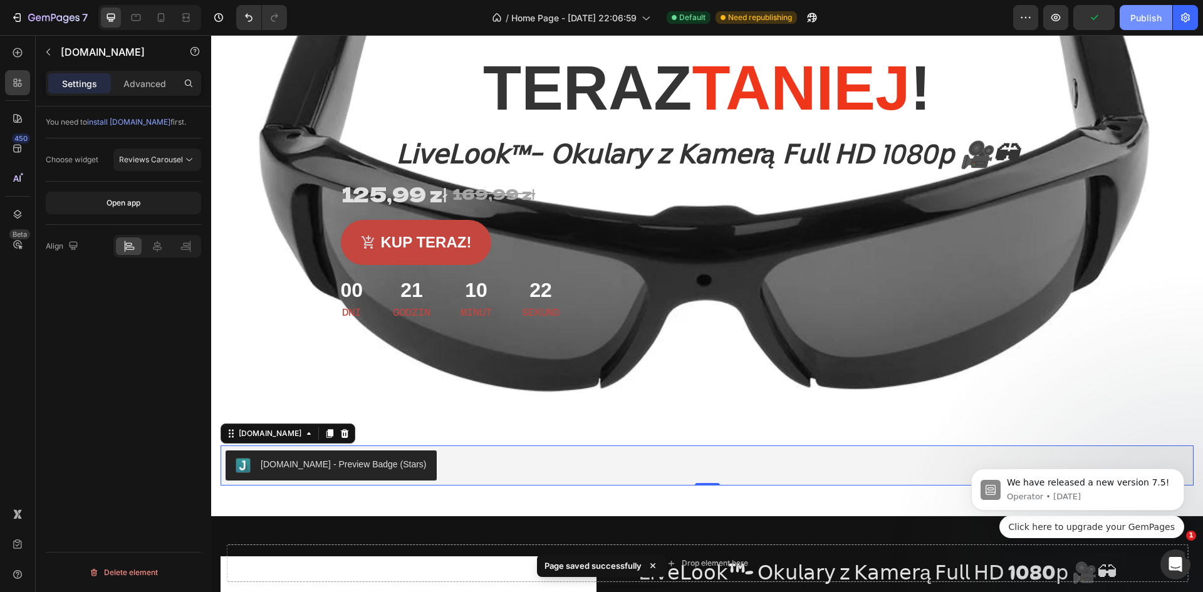
click at [1147, 20] on div "Publish" at bounding box center [1145, 17] width 31 height 13
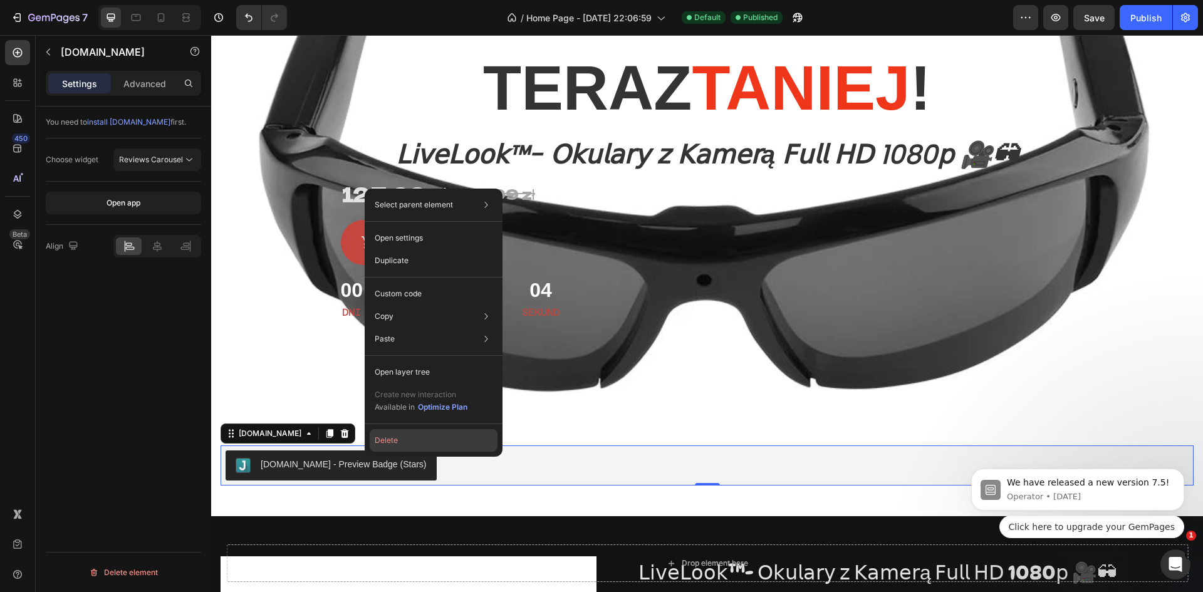
click at [437, 434] on button "Delete" at bounding box center [434, 440] width 128 height 23
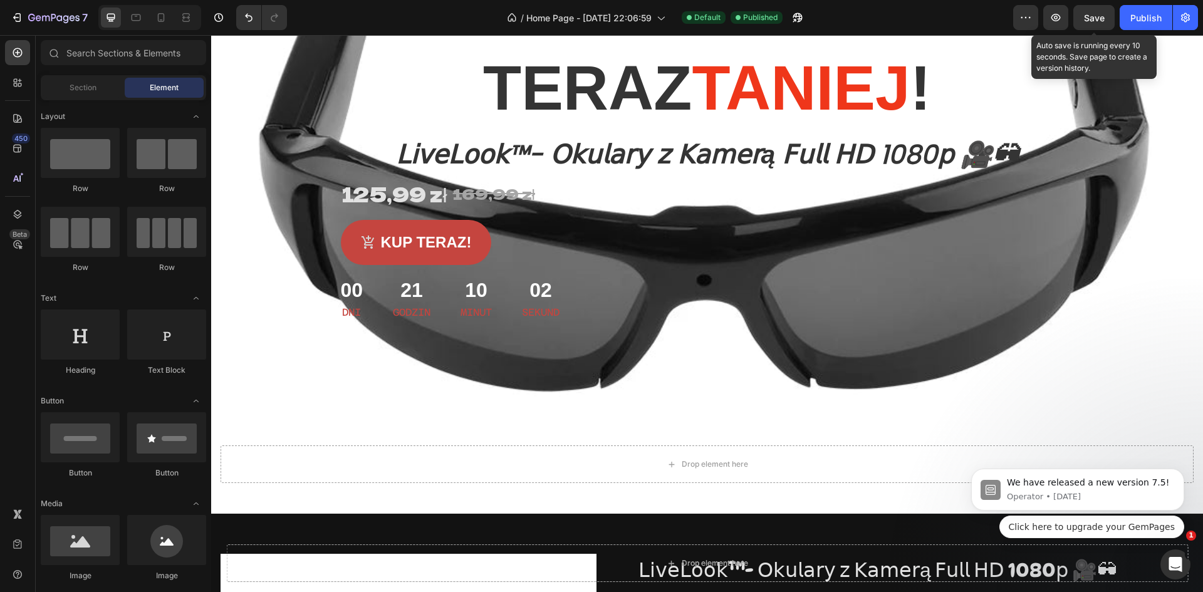
click at [1098, 16] on span "Save" at bounding box center [1094, 18] width 21 height 11
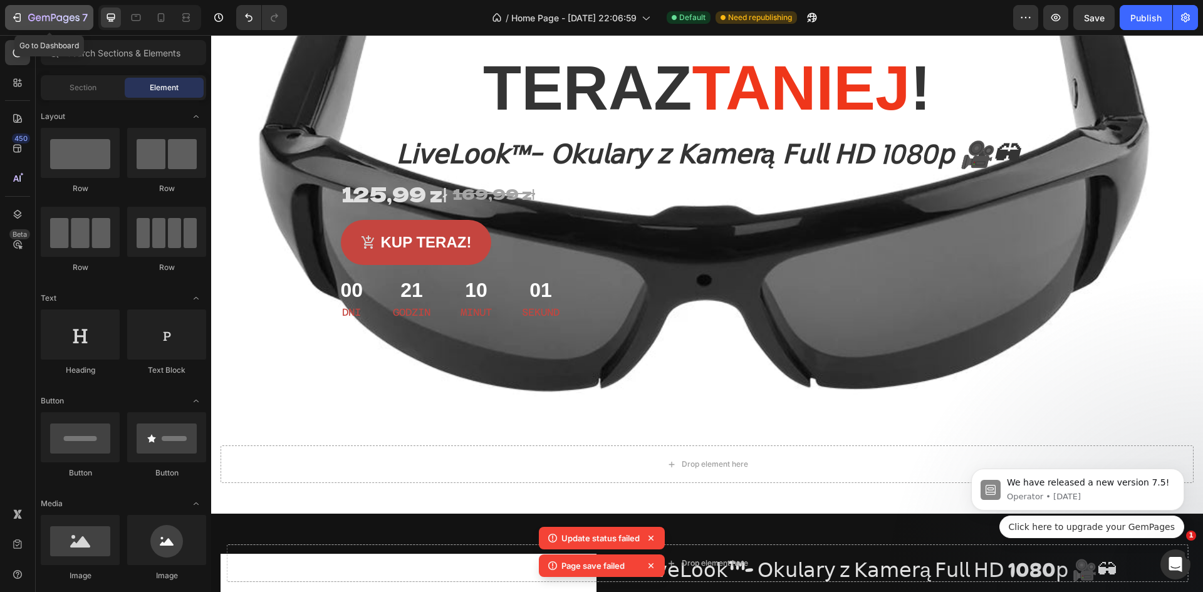
click at [24, 9] on button "7" at bounding box center [49, 17] width 88 height 25
